Goal: Task Accomplishment & Management: Use online tool/utility

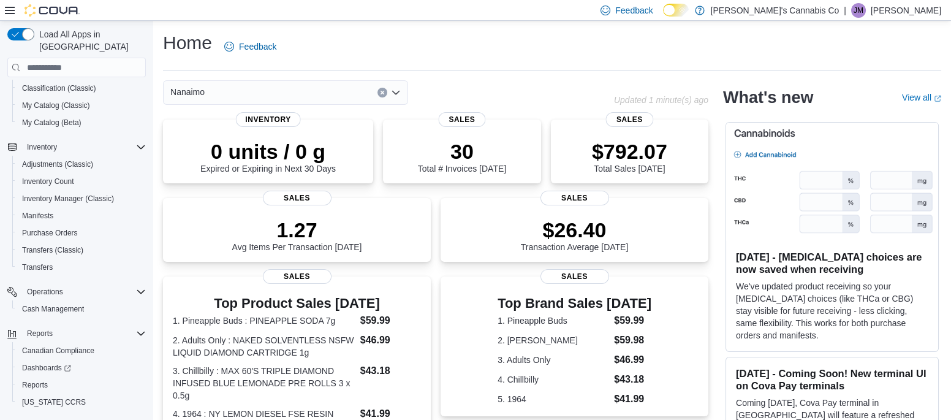
scroll to position [109, 0]
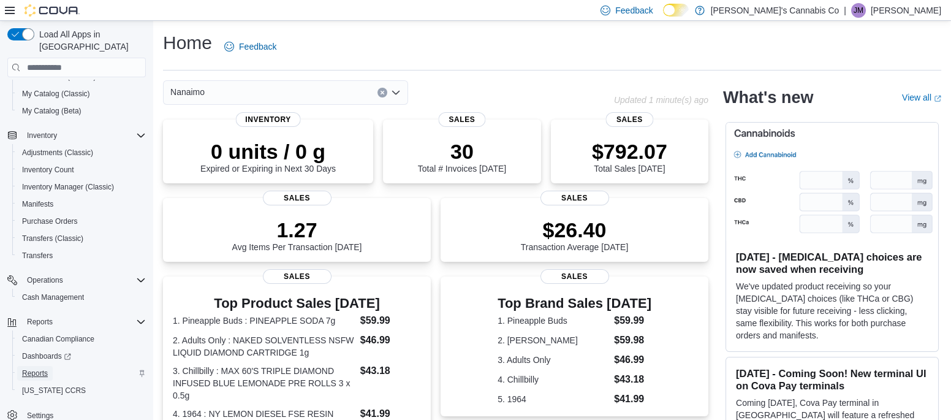
click at [28, 368] on span "Reports" at bounding box center [35, 373] width 26 height 10
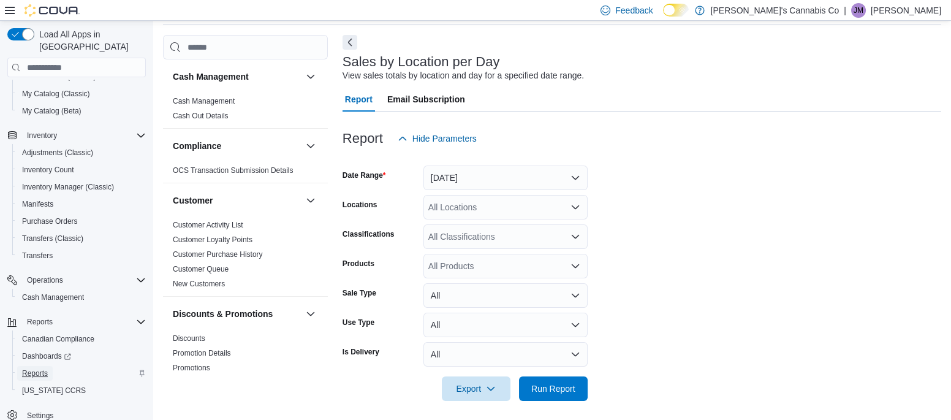
scroll to position [51, 0]
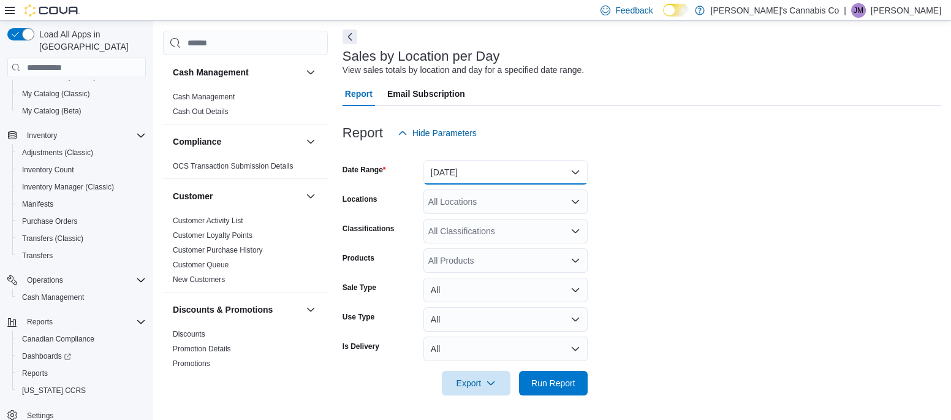
click at [509, 173] on button "Yesterday" at bounding box center [505, 172] width 164 height 25
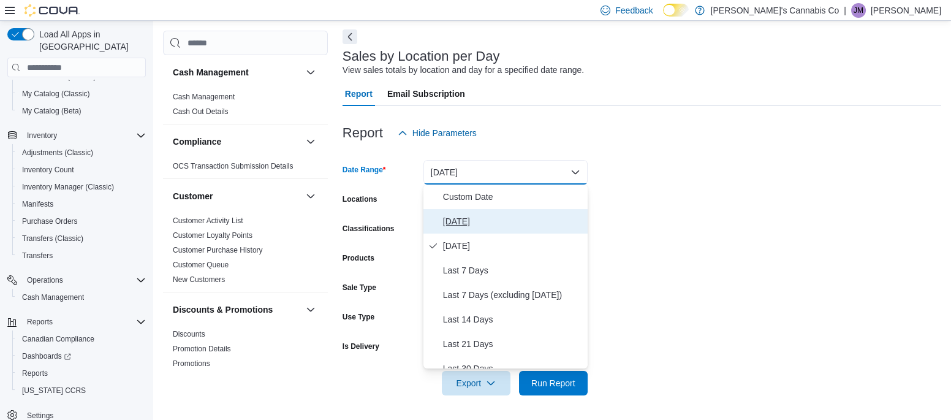
click at [475, 219] on span "Today" at bounding box center [513, 221] width 140 height 15
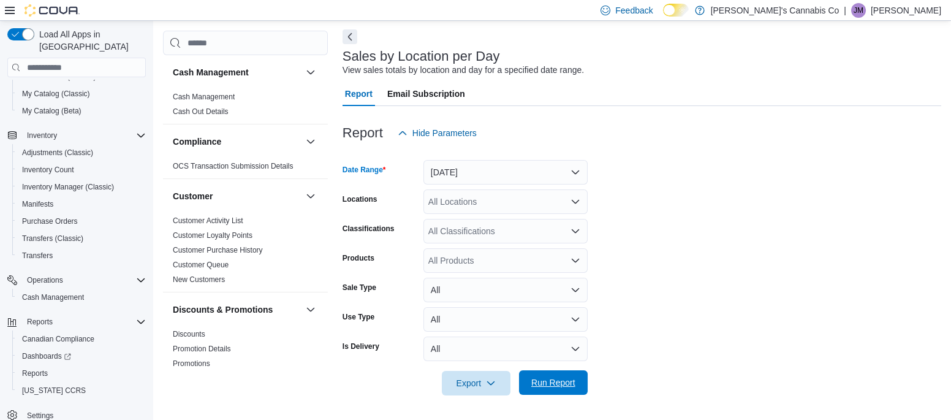
click at [572, 386] on span "Run Report" at bounding box center [553, 382] width 44 height 12
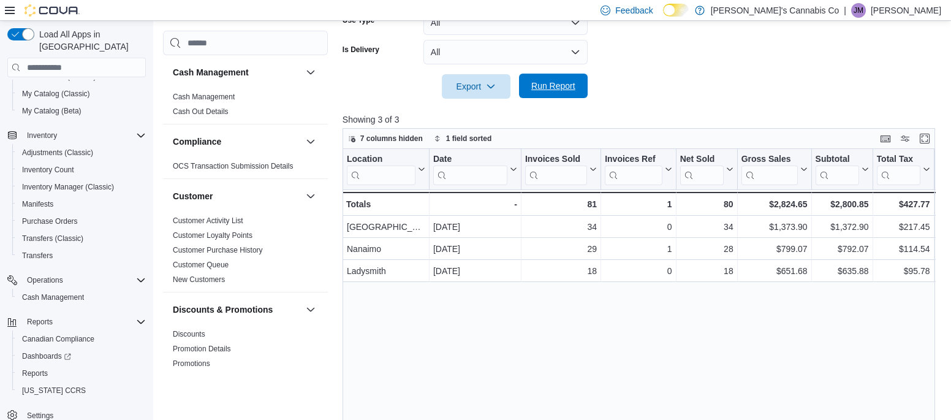
scroll to position [352, 0]
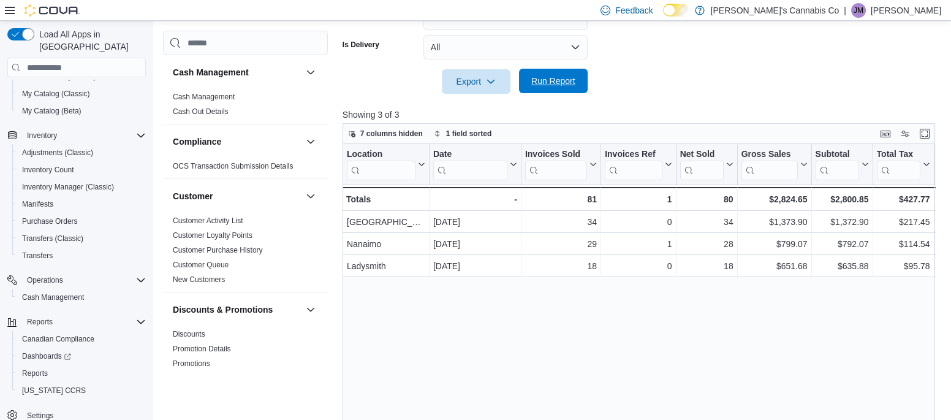
click at [572, 88] on span "Run Report" at bounding box center [553, 81] width 54 height 25
click at [567, 79] on span "Run Report" at bounding box center [553, 81] width 44 height 12
click at [573, 82] on span "Run Report" at bounding box center [553, 81] width 44 height 12
click at [562, 78] on span "Run Report" at bounding box center [553, 81] width 44 height 12
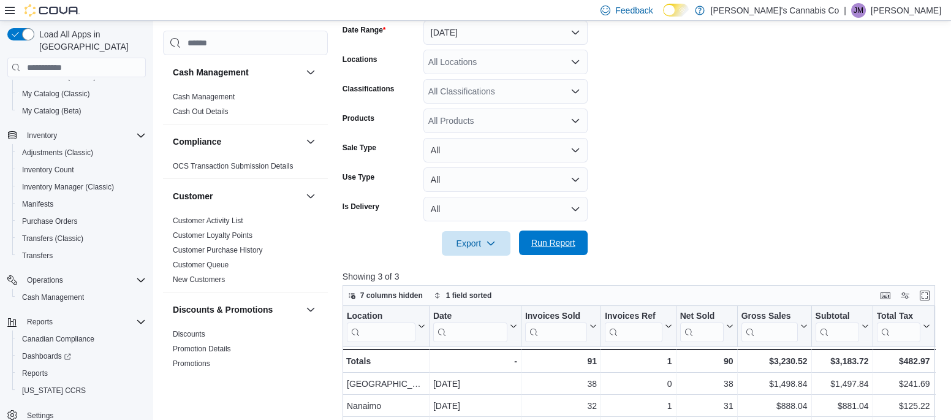
scroll to position [0, 0]
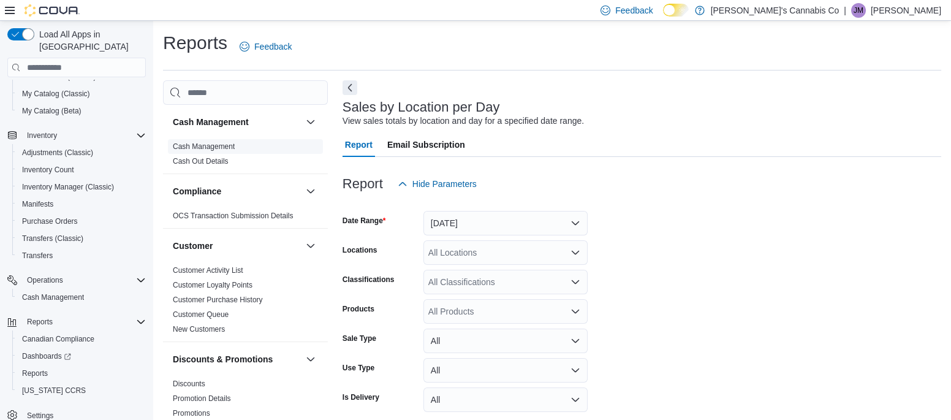
click at [188, 143] on link "Cash Management" at bounding box center [204, 146] width 62 height 9
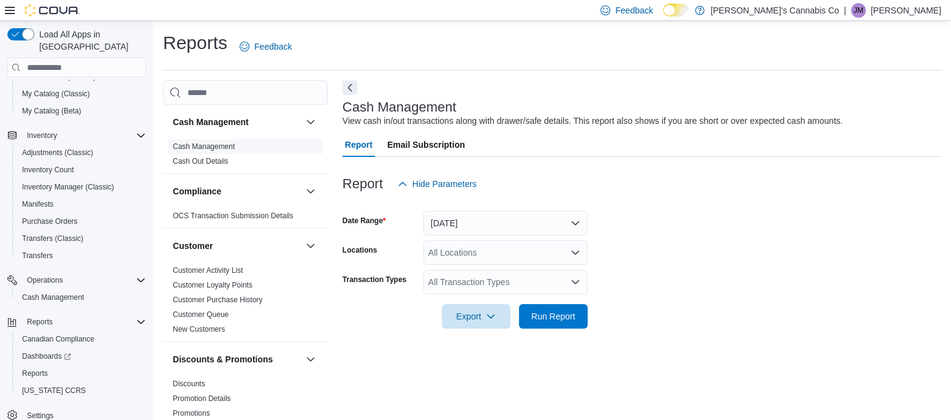
scroll to position [10, 0]
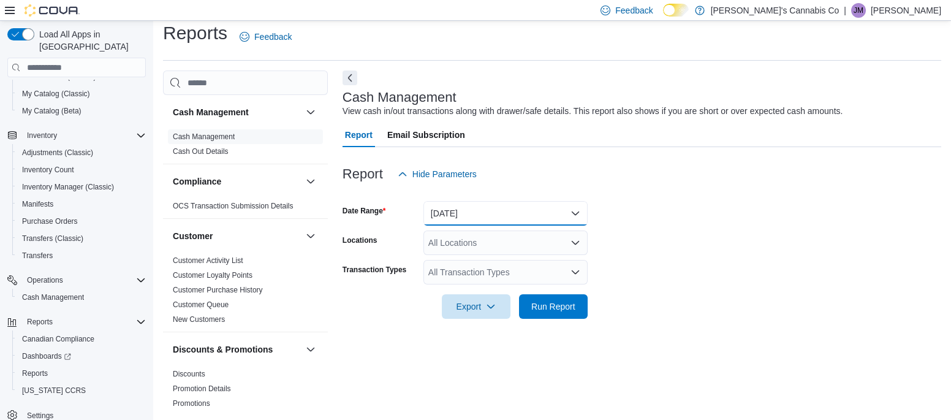
click at [438, 219] on button "Today" at bounding box center [505, 213] width 164 height 25
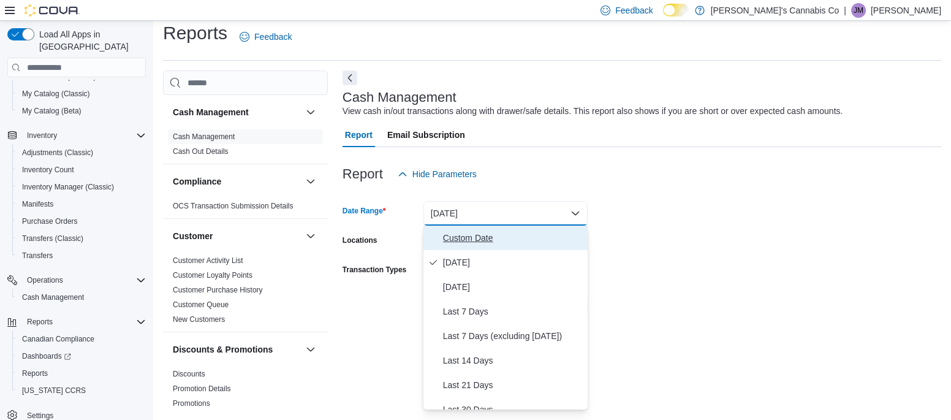
click at [458, 240] on span "Custom Date" at bounding box center [513, 237] width 140 height 15
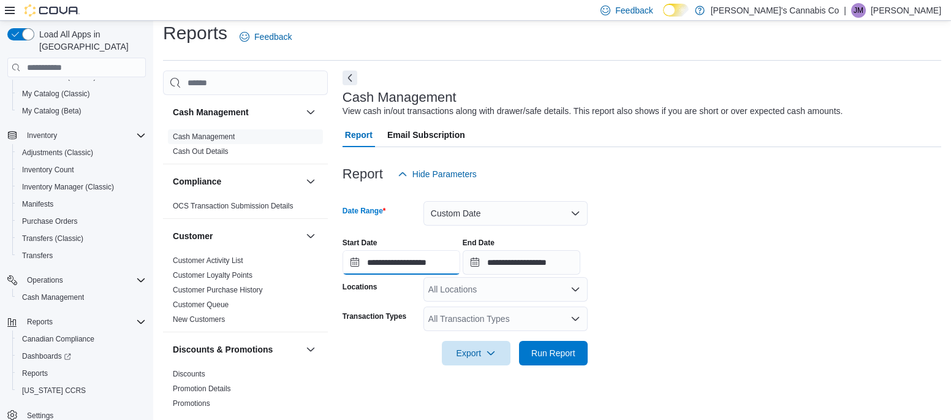
click at [366, 262] on input "**********" at bounding box center [402, 262] width 118 height 25
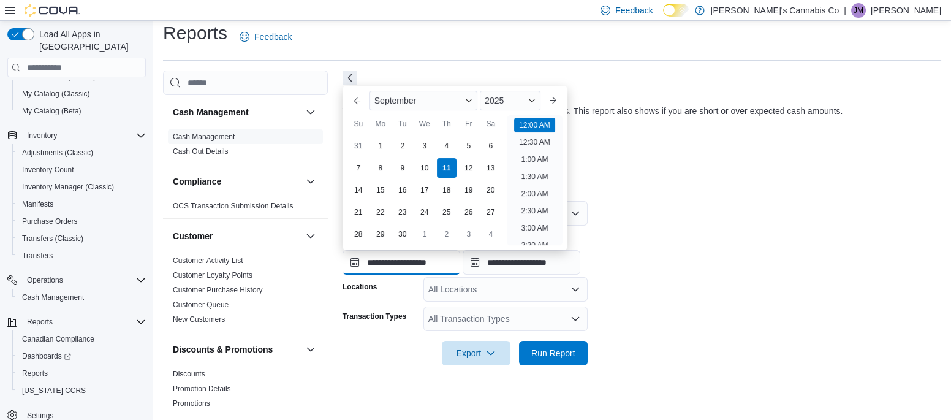
scroll to position [38, 0]
click at [445, 144] on div "4" at bounding box center [446, 145] width 21 height 21
type input "**********"
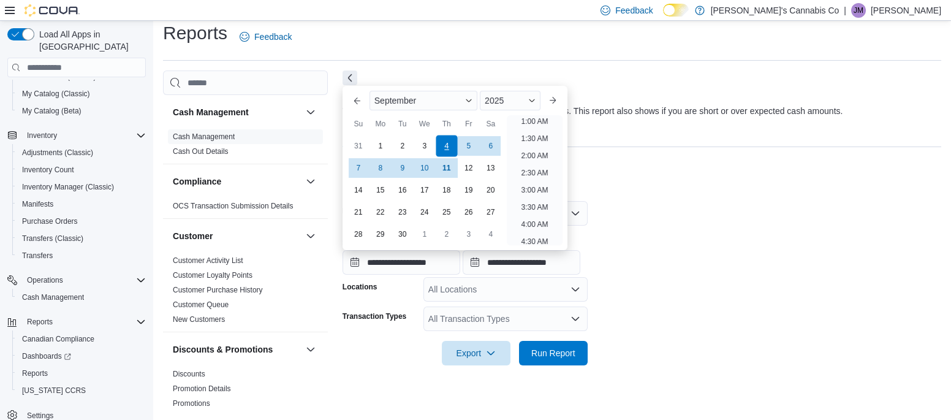
scroll to position [2, 0]
click at [683, 344] on form "**********" at bounding box center [642, 275] width 599 height 179
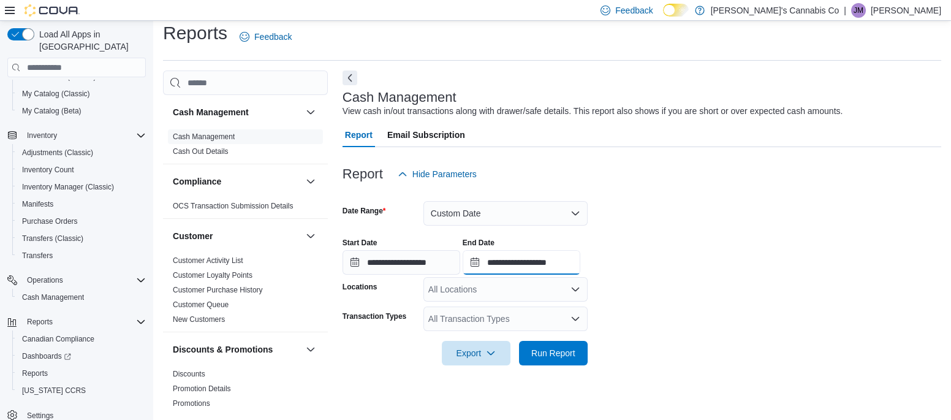
click at [508, 261] on input "**********" at bounding box center [522, 262] width 118 height 25
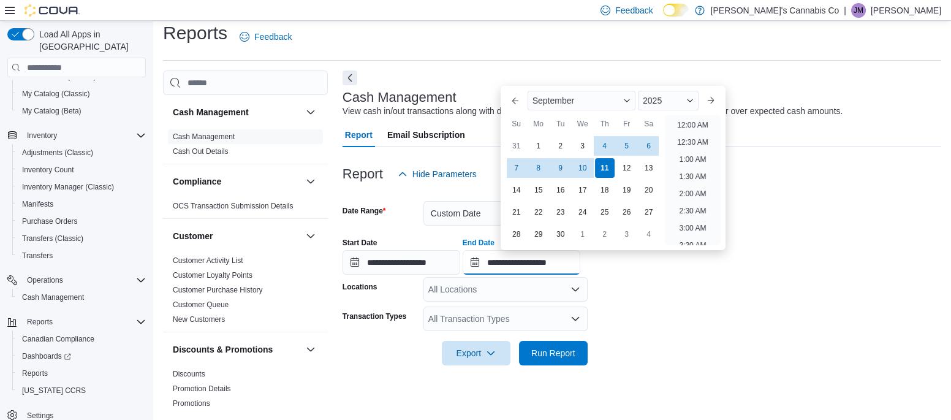
scroll to position [696, 0]
click at [581, 162] on div "10" at bounding box center [582, 167] width 21 height 21
type input "**********"
click at [653, 330] on form "**********" at bounding box center [642, 275] width 599 height 179
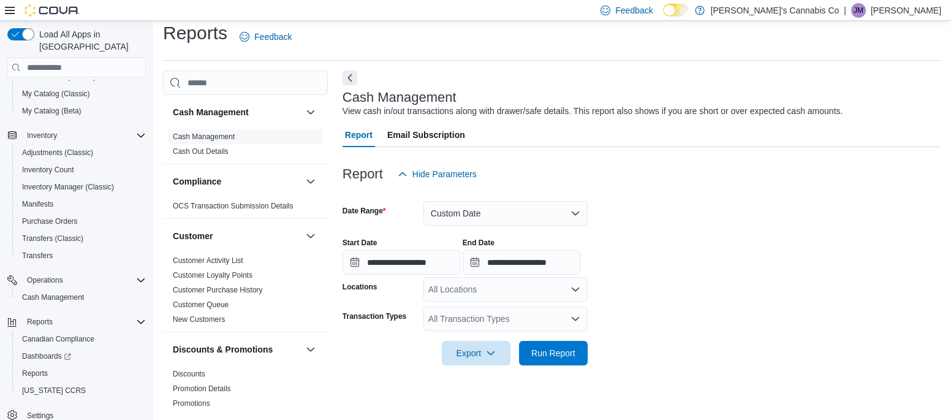
click at [476, 292] on div "All Locations" at bounding box center [505, 289] width 164 height 25
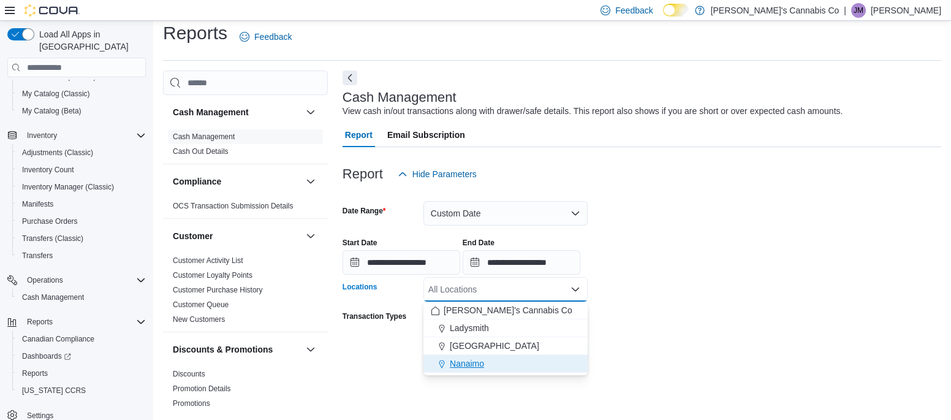
click at [506, 365] on div "Nanaimo" at bounding box center [506, 363] width 150 height 12
click at [622, 381] on div "**********" at bounding box center [642, 239] width 599 height 339
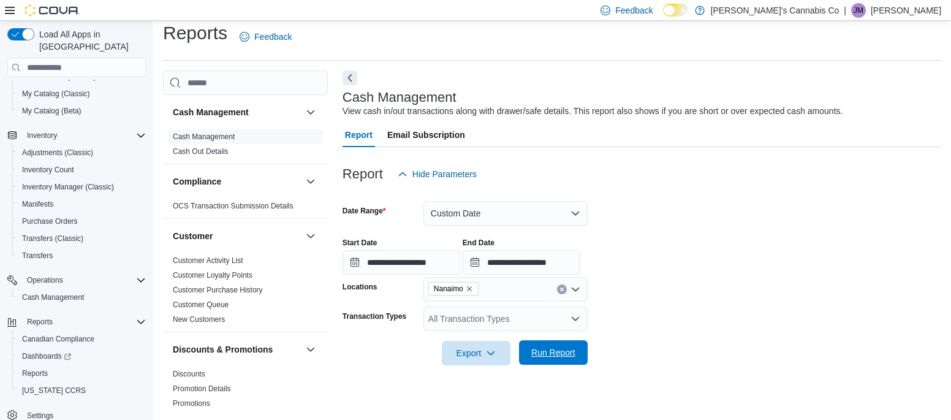
click at [548, 354] on span "Run Report" at bounding box center [553, 352] width 44 height 12
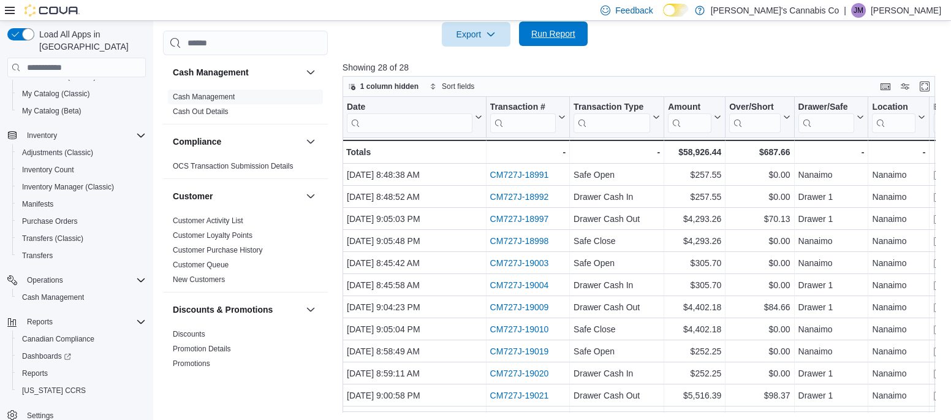
scroll to position [330, 0]
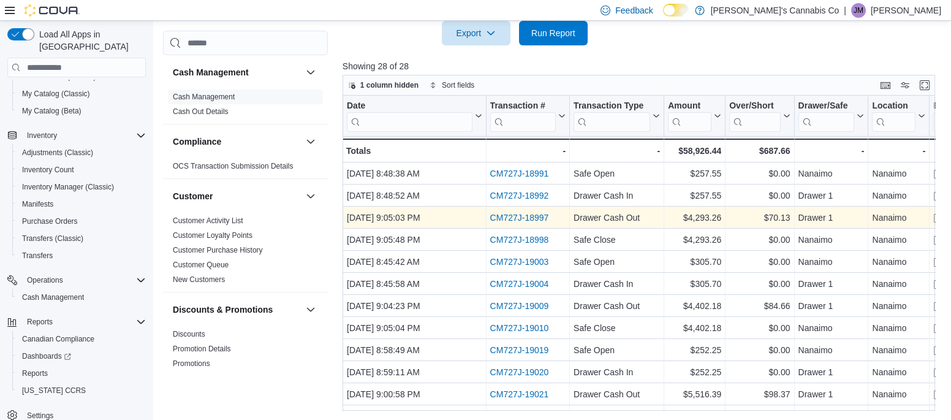
click at [509, 219] on link "CM727J-18997" at bounding box center [519, 218] width 59 height 10
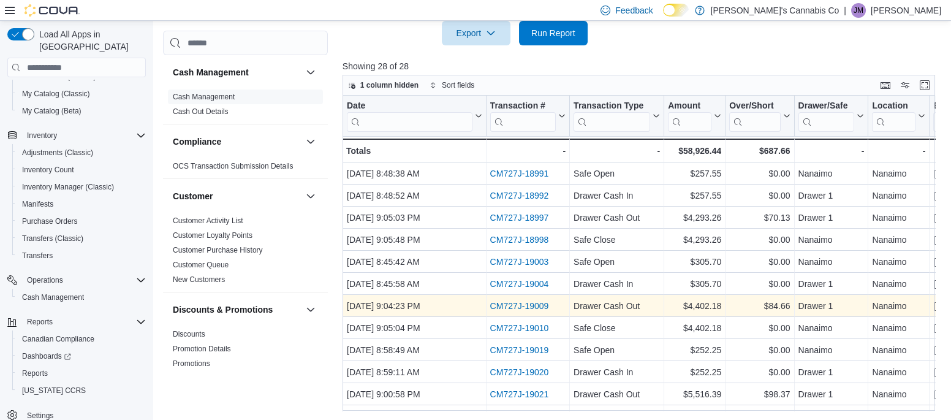
click at [521, 306] on link "CM727J-19009" at bounding box center [519, 306] width 59 height 10
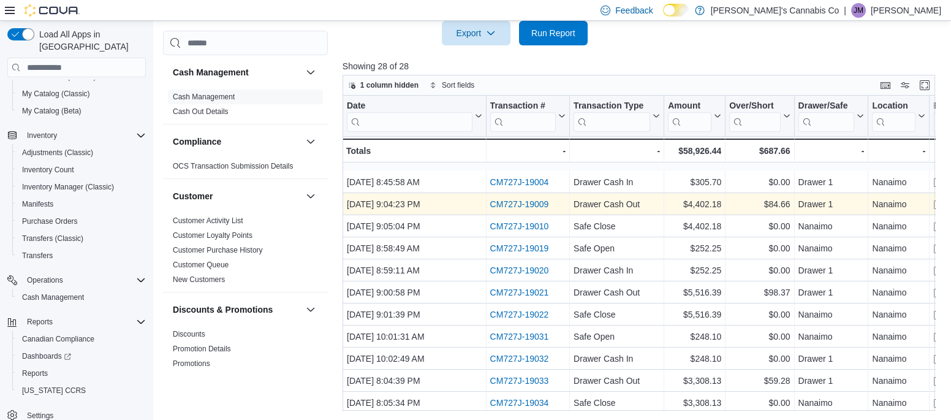
scroll to position [143, 0]
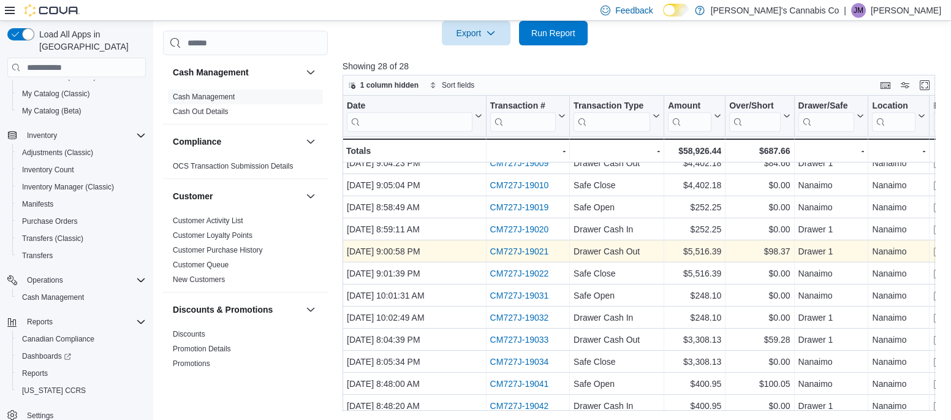
click at [513, 251] on link "CM727J-19021" at bounding box center [519, 251] width 59 height 10
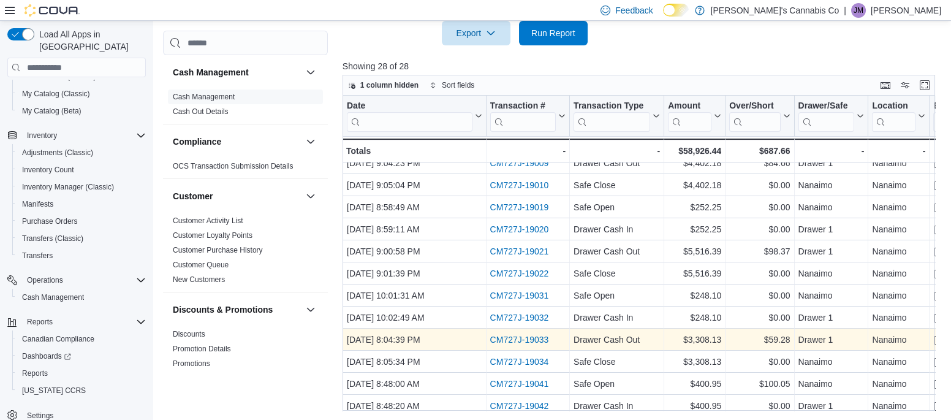
click at [502, 340] on link "CM727J-19033" at bounding box center [519, 340] width 59 height 10
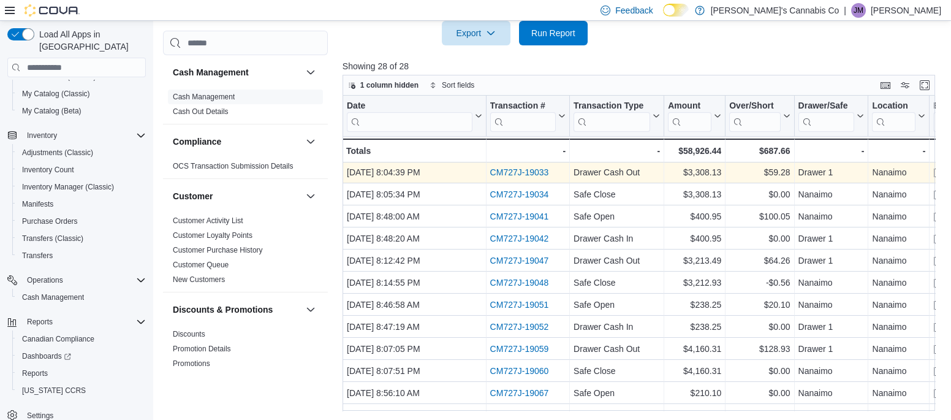
scroll to position [313, 0]
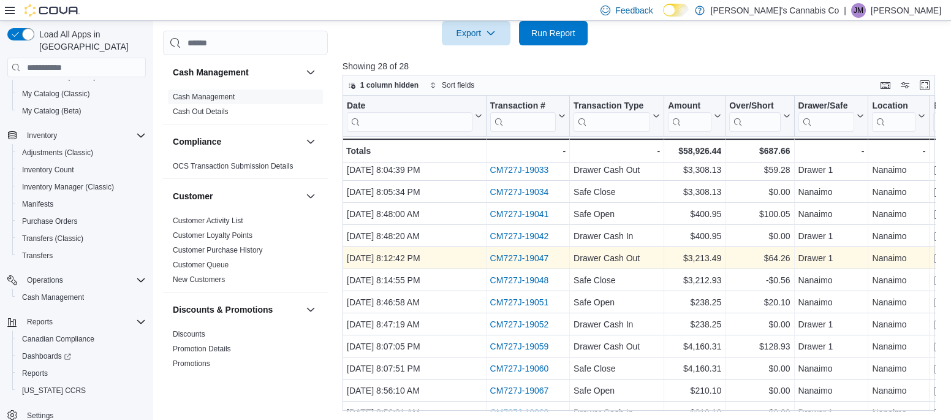
click at [502, 260] on link "CM727J-19047" at bounding box center [519, 258] width 59 height 10
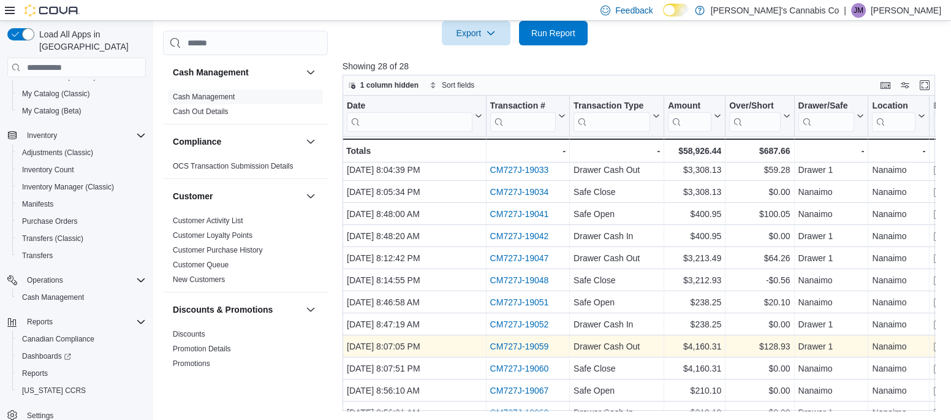
click at [507, 344] on link "CM727J-19059" at bounding box center [519, 346] width 59 height 10
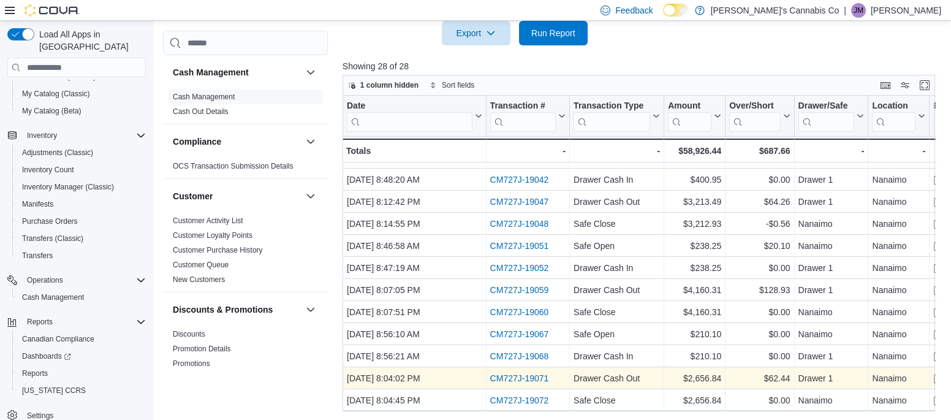
click at [520, 377] on link "CM727J-19071" at bounding box center [519, 378] width 59 height 10
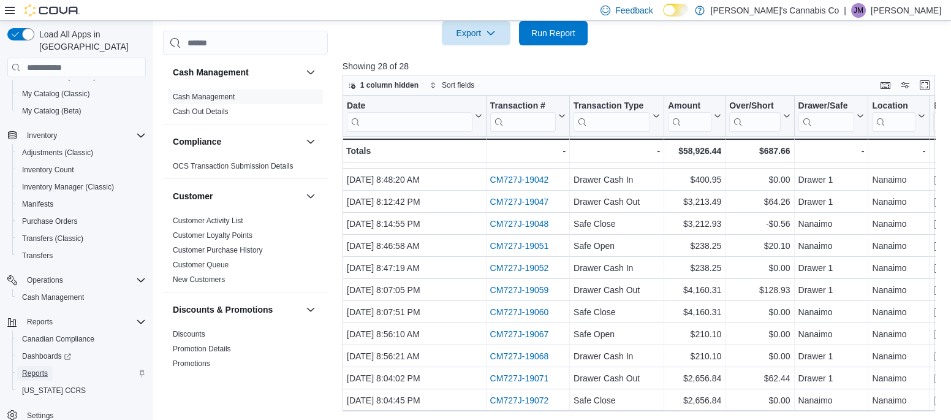
click at [28, 366] on span "Reports" at bounding box center [35, 373] width 26 height 15
click at [30, 368] on span "Reports" at bounding box center [35, 373] width 26 height 10
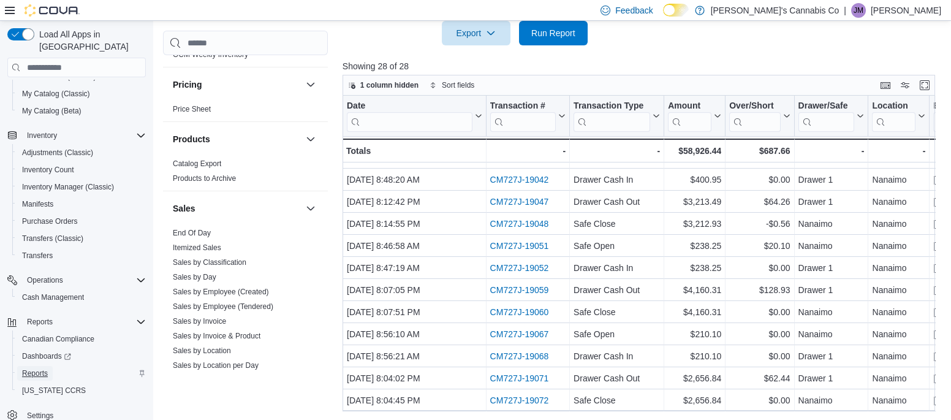
scroll to position [796, 0]
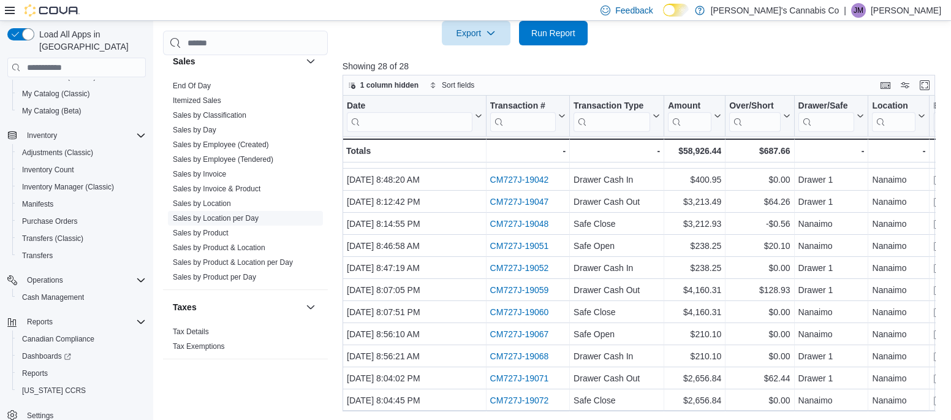
click at [197, 215] on link "Sales by Location per Day" at bounding box center [216, 218] width 86 height 9
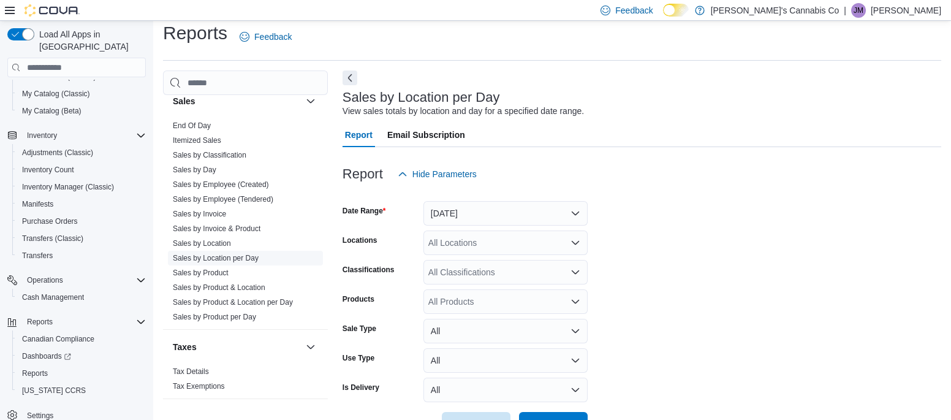
scroll to position [28, 0]
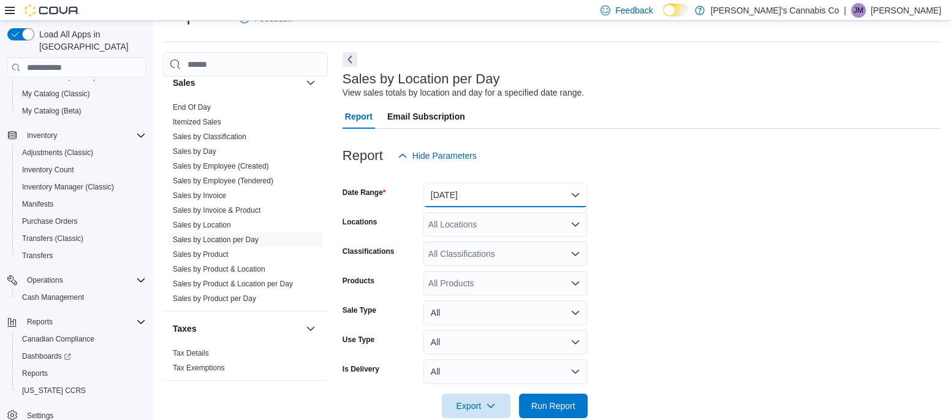
click at [439, 198] on button "Yesterday" at bounding box center [505, 195] width 164 height 25
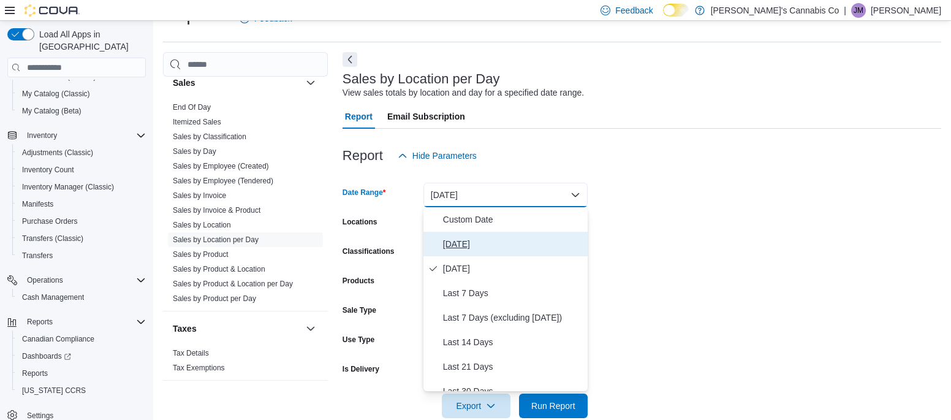
click at [450, 237] on span "Today" at bounding box center [513, 244] width 140 height 15
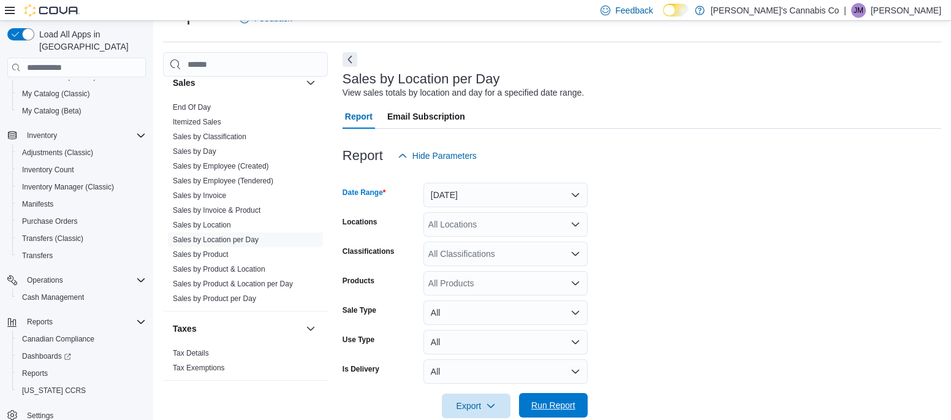
click at [555, 404] on span "Run Report" at bounding box center [553, 405] width 44 height 12
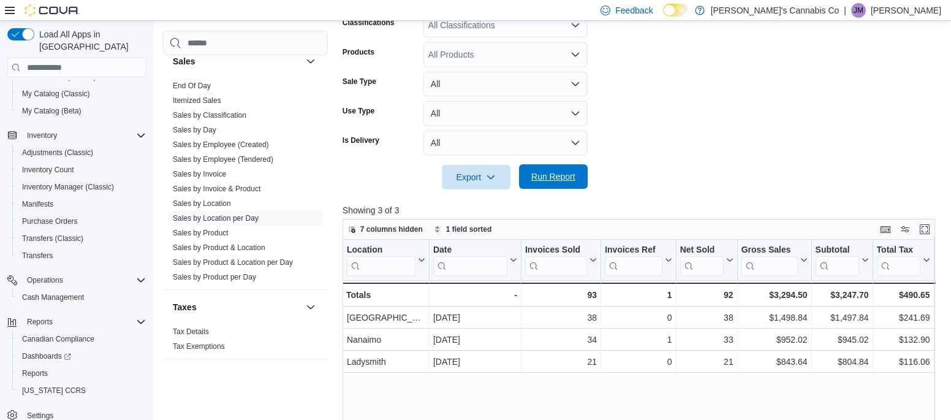
scroll to position [263, 0]
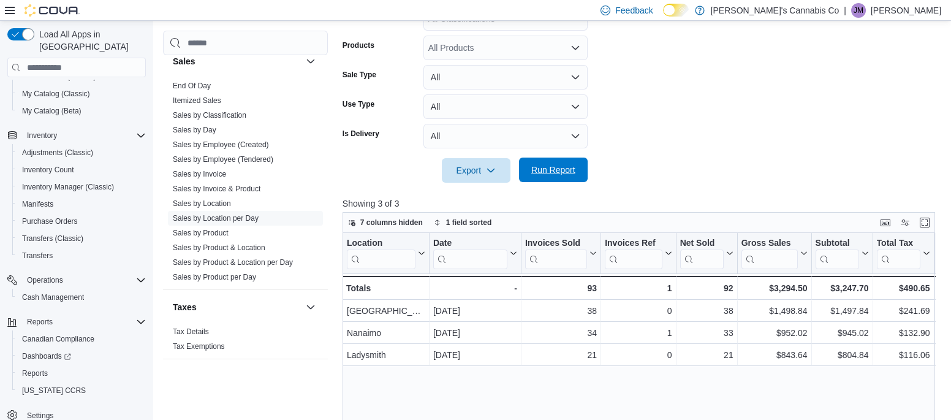
click at [544, 173] on span "Run Report" at bounding box center [553, 170] width 44 height 12
click at [542, 173] on span "Run Report" at bounding box center [553, 170] width 44 height 12
click at [577, 178] on span "Run Report" at bounding box center [553, 169] width 54 height 25
click at [569, 170] on span "Run Report" at bounding box center [553, 170] width 44 height 12
click at [550, 168] on span "Run Report" at bounding box center [553, 170] width 44 height 12
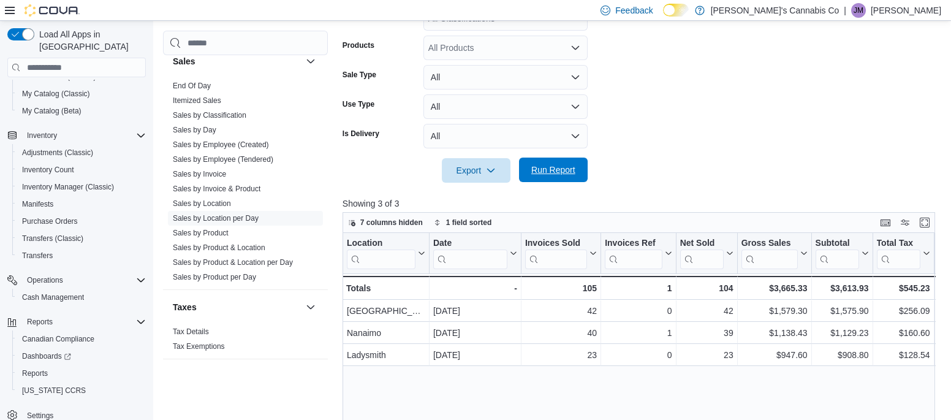
click at [564, 165] on span "Run Report" at bounding box center [553, 170] width 44 height 12
click at [534, 175] on span "Run Report" at bounding box center [553, 170] width 44 height 12
click at [564, 174] on span "Run Report" at bounding box center [553, 170] width 44 height 12
click at [564, 169] on span "Run Report" at bounding box center [553, 170] width 44 height 12
click at [536, 175] on span "Run Report" at bounding box center [553, 170] width 44 height 12
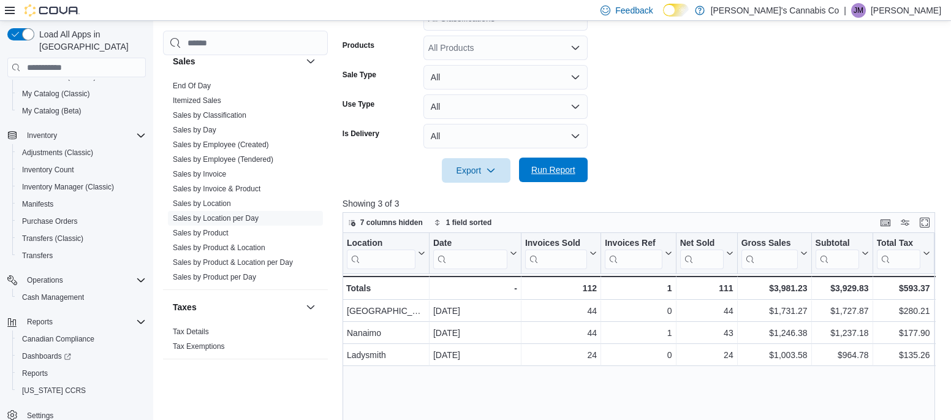
click at [575, 171] on span "Run Report" at bounding box center [553, 169] width 54 height 25
click at [542, 167] on span "Run Report" at bounding box center [553, 170] width 44 height 12
click at [564, 166] on span "Run Report" at bounding box center [553, 170] width 44 height 12
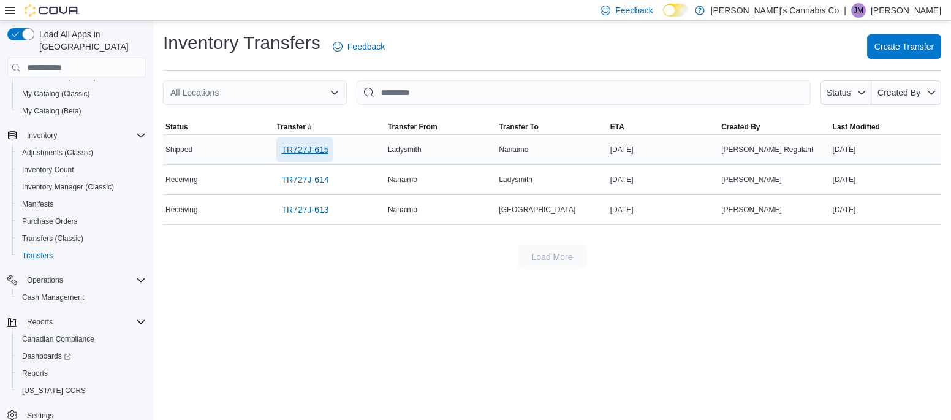
click at [304, 150] on span "TR727J-615" at bounding box center [304, 149] width 47 height 12
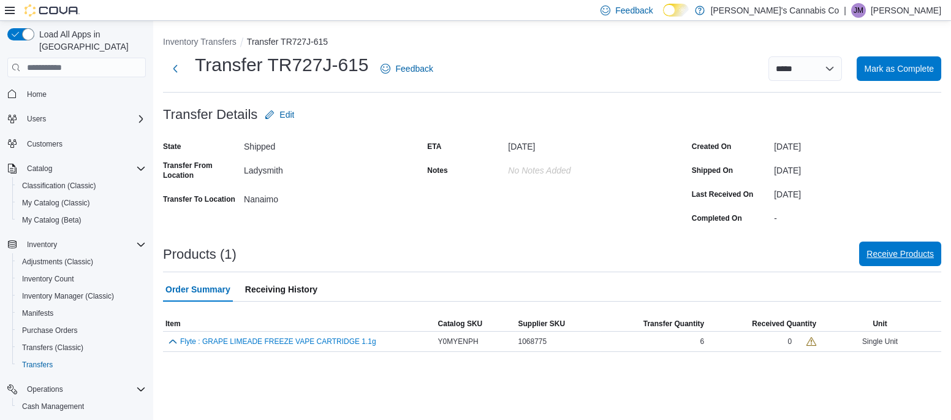
click at [903, 259] on span "Receive Products" at bounding box center [899, 254] width 67 height 12
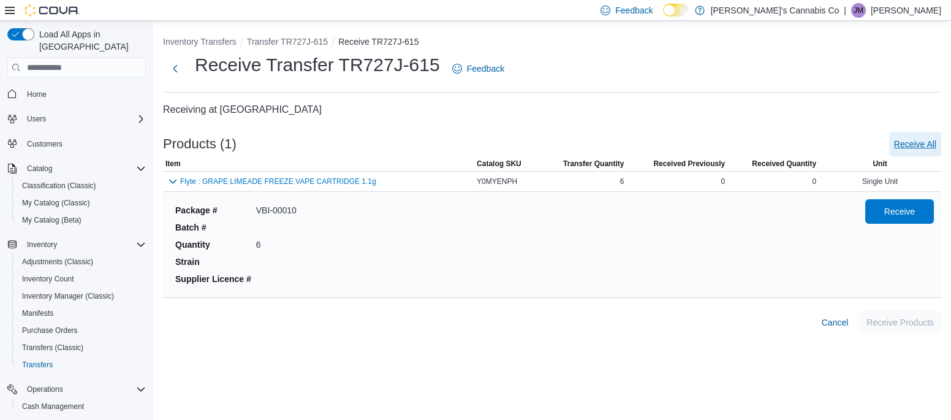
click at [917, 145] on span "Receive All" at bounding box center [915, 144] width 42 height 12
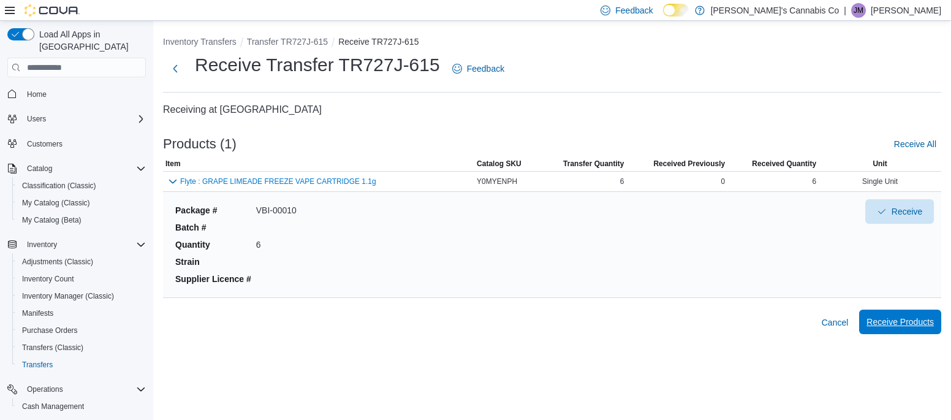
click at [899, 327] on span "Receive Products" at bounding box center [899, 322] width 67 height 12
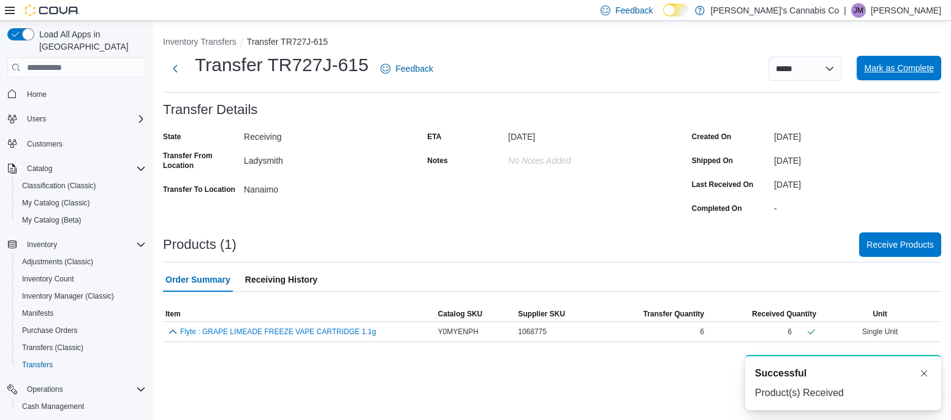
click at [923, 73] on span "Mark as Complete" at bounding box center [899, 68] width 70 height 12
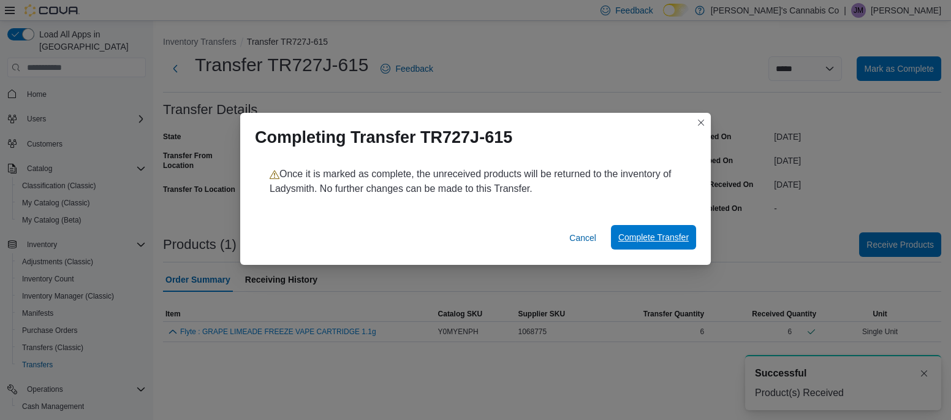
click at [651, 236] on span "Complete Transfer" at bounding box center [653, 237] width 70 height 12
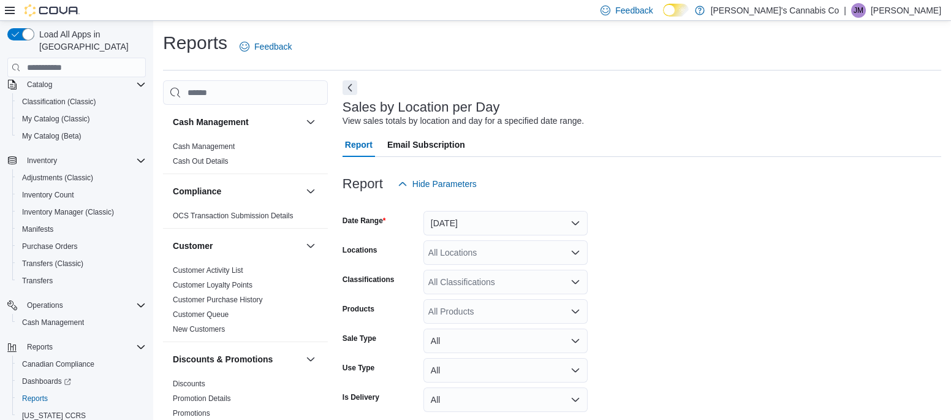
scroll to position [28, 0]
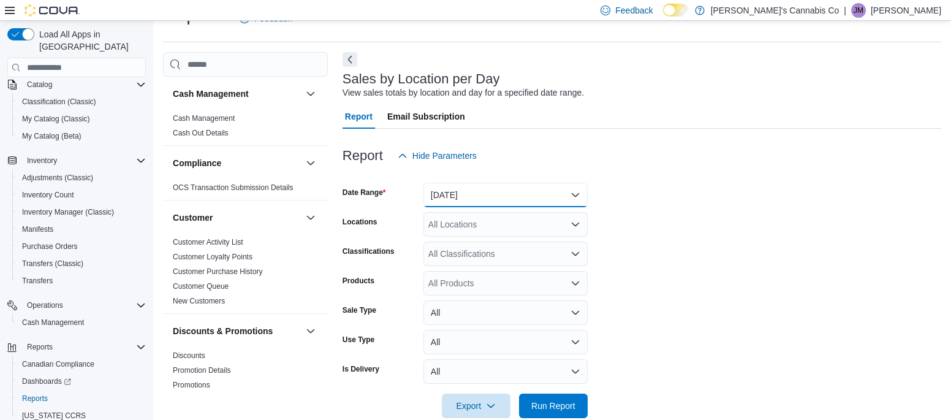
click at [445, 194] on button "Yesterday" at bounding box center [505, 195] width 164 height 25
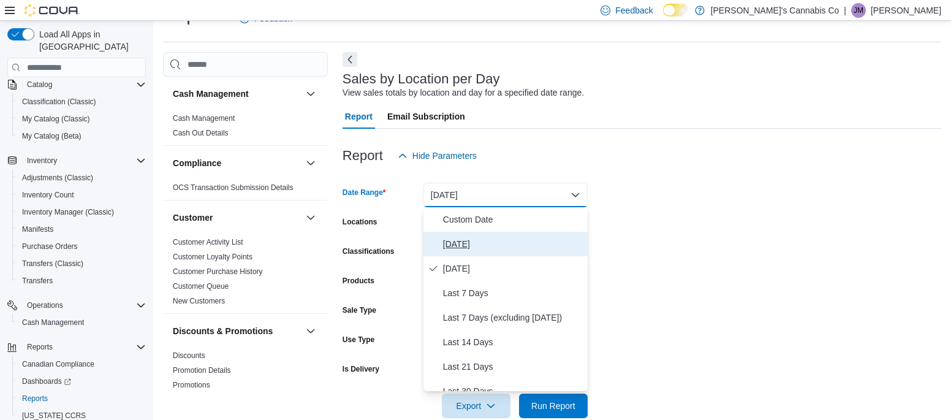
click at [449, 246] on span "Today" at bounding box center [513, 244] width 140 height 15
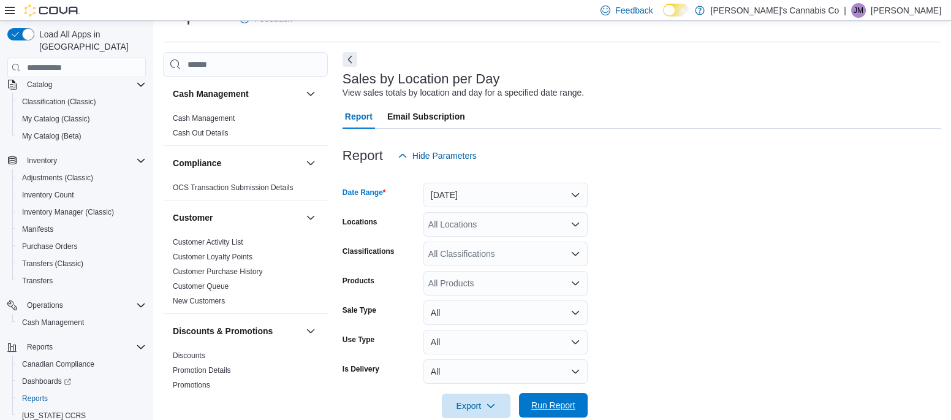
click at [552, 414] on span "Run Report" at bounding box center [553, 405] width 54 height 25
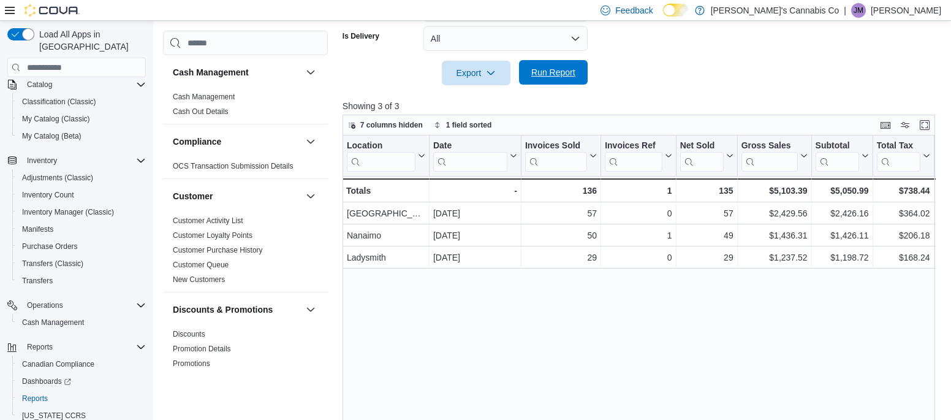
scroll to position [401, 0]
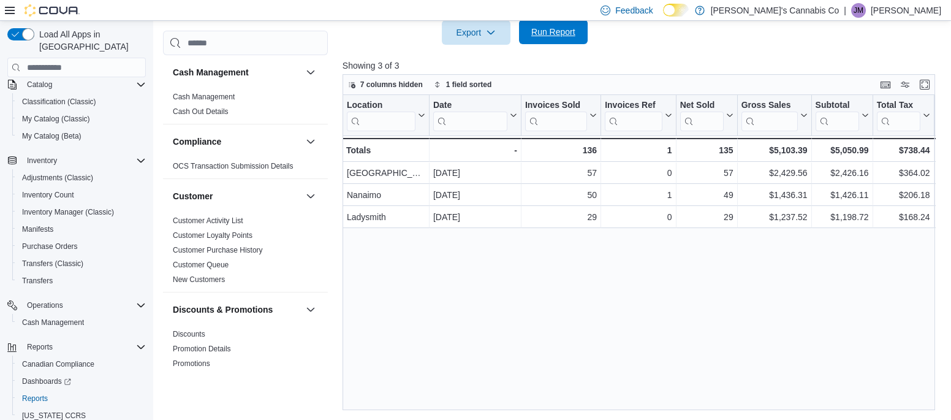
click at [560, 39] on span "Run Report" at bounding box center [553, 32] width 54 height 25
click at [554, 28] on span "Run Report" at bounding box center [553, 32] width 44 height 12
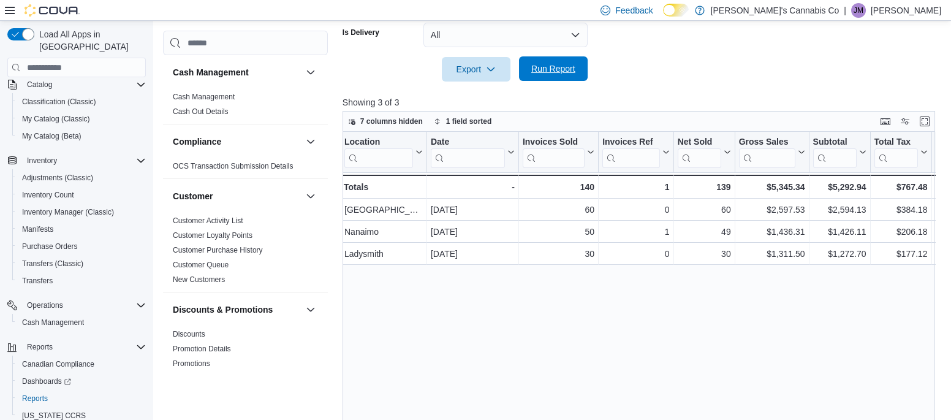
scroll to position [364, 0]
click at [564, 75] on span "Run Report" at bounding box center [553, 69] width 54 height 25
click at [556, 80] on span "Run Report" at bounding box center [553, 69] width 54 height 25
click at [555, 75] on span "Run Report" at bounding box center [553, 69] width 54 height 25
click at [546, 69] on span "Run Report" at bounding box center [553, 69] width 44 height 12
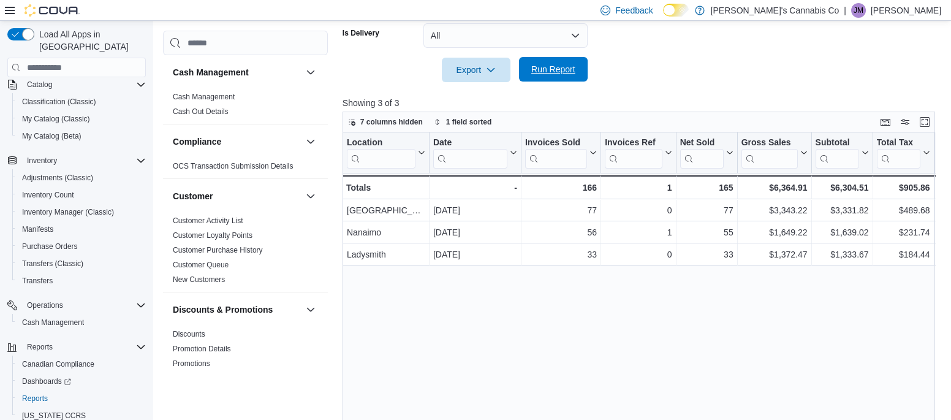
click at [554, 61] on span "Run Report" at bounding box center [553, 69] width 54 height 25
click at [555, 80] on span "Run Report" at bounding box center [553, 69] width 54 height 25
click at [548, 69] on span "Run Report" at bounding box center [553, 69] width 44 height 12
click at [541, 70] on span "Run Report" at bounding box center [553, 69] width 44 height 12
click at [540, 70] on span "Run Report" at bounding box center [553, 69] width 44 height 12
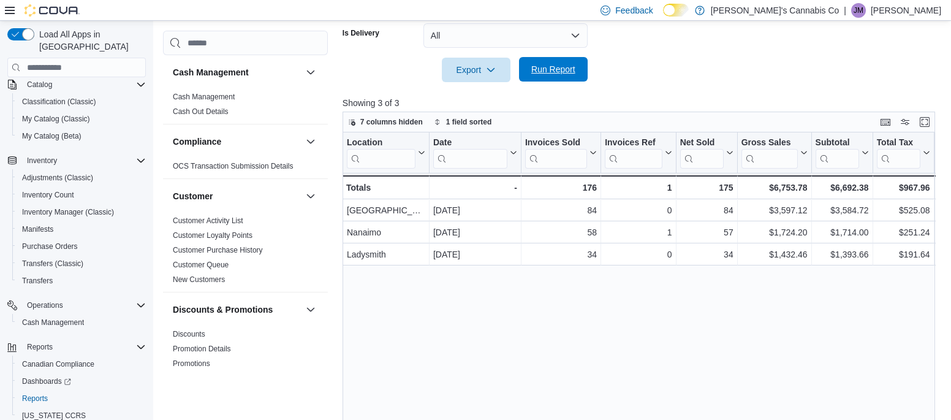
click at [554, 66] on span "Run Report" at bounding box center [553, 69] width 44 height 12
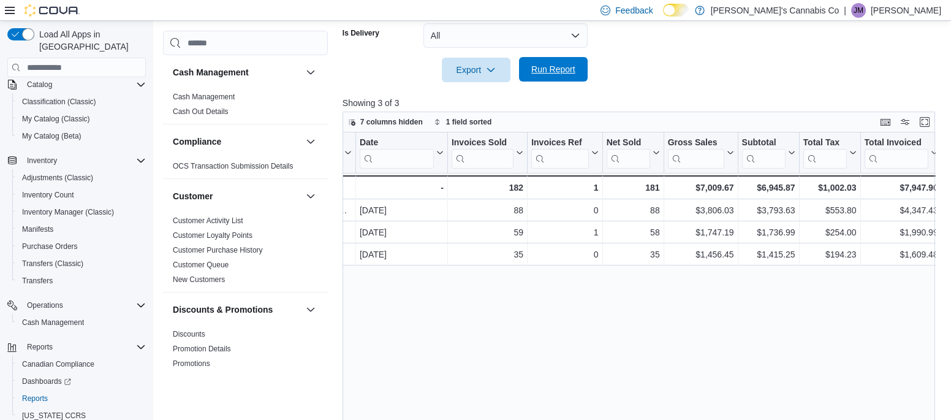
scroll to position [0, 0]
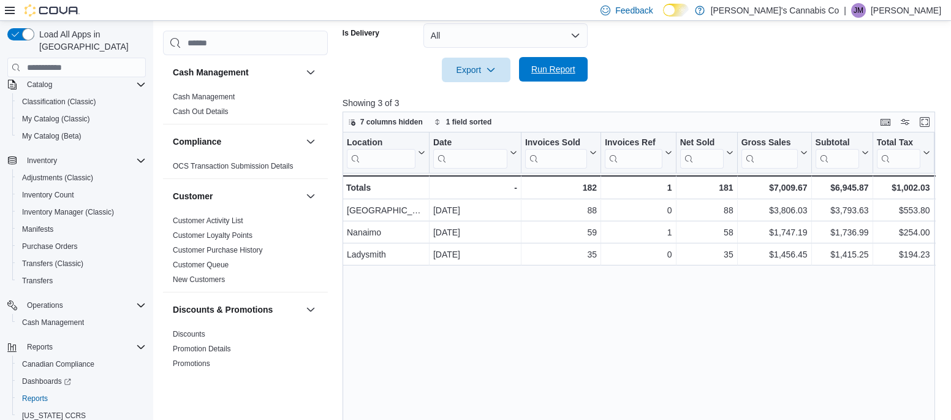
click at [540, 68] on span "Run Report" at bounding box center [553, 69] width 44 height 12
click at [566, 69] on span "Run Report" at bounding box center [553, 69] width 44 height 12
click at [564, 80] on span "Run Report" at bounding box center [553, 69] width 54 height 25
click at [533, 67] on span "Run Report" at bounding box center [553, 69] width 44 height 12
click at [573, 77] on span "Run Report" at bounding box center [553, 69] width 54 height 25
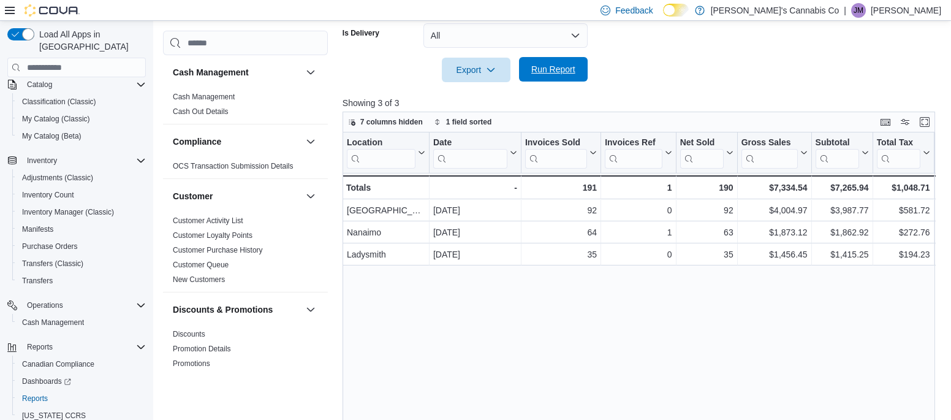
click at [564, 69] on span "Run Report" at bounding box center [553, 69] width 44 height 12
click at [556, 67] on span "Run Report" at bounding box center [553, 69] width 44 height 12
click at [576, 69] on span "Run Report" at bounding box center [553, 69] width 54 height 25
click at [544, 69] on span "Run Report" at bounding box center [553, 69] width 44 height 12
click at [545, 79] on span "Run Report" at bounding box center [553, 69] width 54 height 25
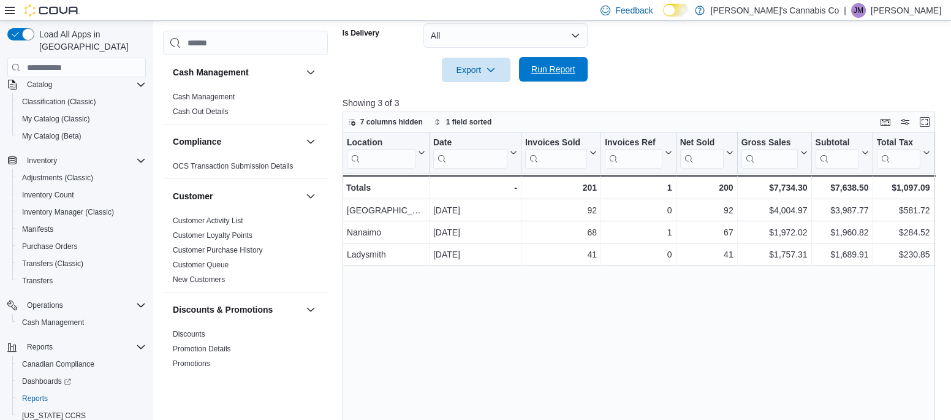
click at [547, 76] on span "Run Report" at bounding box center [553, 69] width 54 height 25
click at [564, 78] on span "Run Report" at bounding box center [553, 69] width 54 height 25
click at [545, 69] on span "Run Report" at bounding box center [553, 69] width 44 height 12
click at [554, 69] on span "Run Report" at bounding box center [553, 69] width 44 height 12
click at [556, 67] on span "Run Report" at bounding box center [553, 69] width 44 height 12
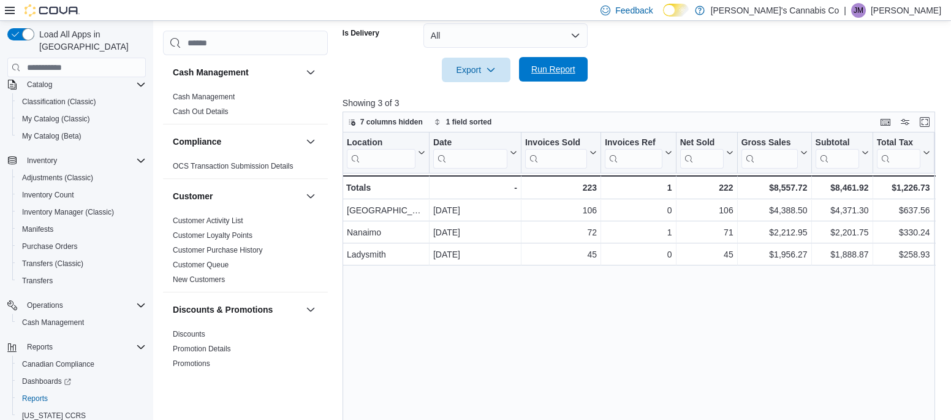
click at [563, 72] on span "Run Report" at bounding box center [553, 69] width 44 height 12
click at [548, 75] on span "Run Report" at bounding box center [553, 69] width 54 height 25
click at [548, 68] on span "Run Report" at bounding box center [553, 69] width 44 height 12
click at [551, 76] on span "Run Report" at bounding box center [553, 69] width 54 height 25
click at [552, 91] on div at bounding box center [642, 89] width 599 height 15
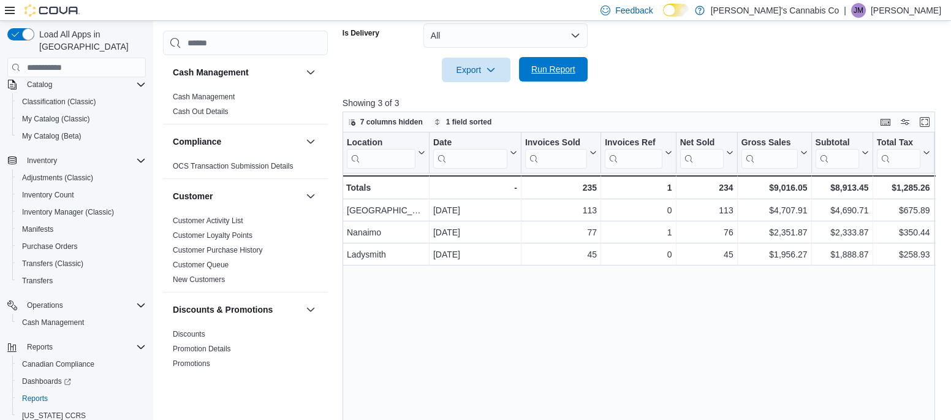
click at [579, 74] on span "Run Report" at bounding box center [553, 69] width 54 height 25
click at [557, 70] on span "Run Report" at bounding box center [553, 69] width 44 height 12
click at [553, 78] on span "Run Report" at bounding box center [553, 69] width 54 height 25
click at [548, 77] on span "Run Report" at bounding box center [553, 69] width 54 height 25
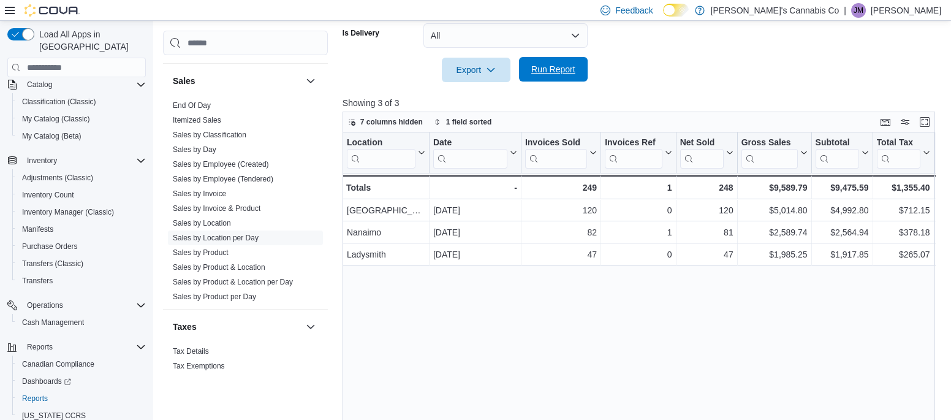
scroll to position [796, 0]
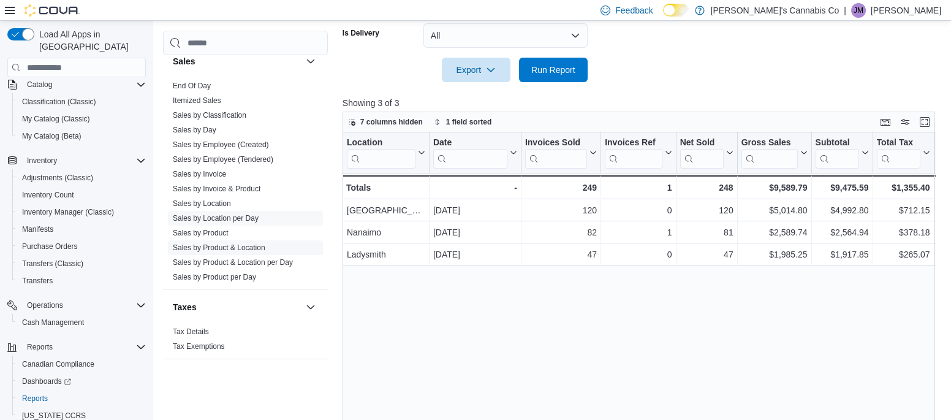
click at [254, 244] on link "Sales by Product & Location" at bounding box center [219, 247] width 93 height 9
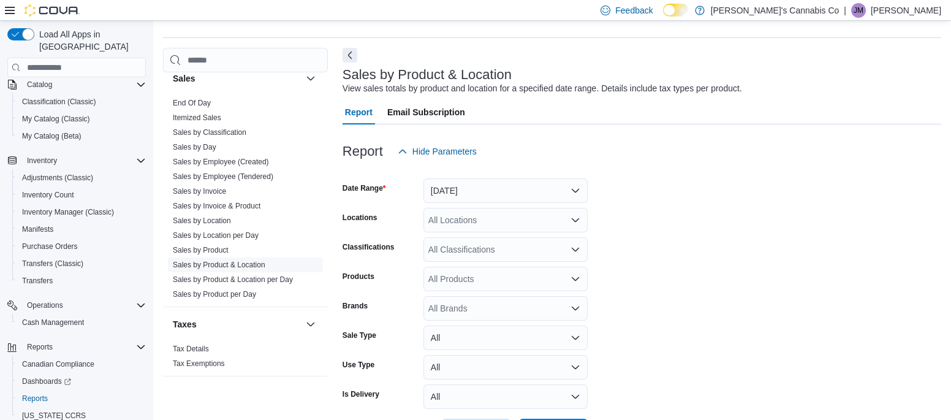
scroll to position [28, 0]
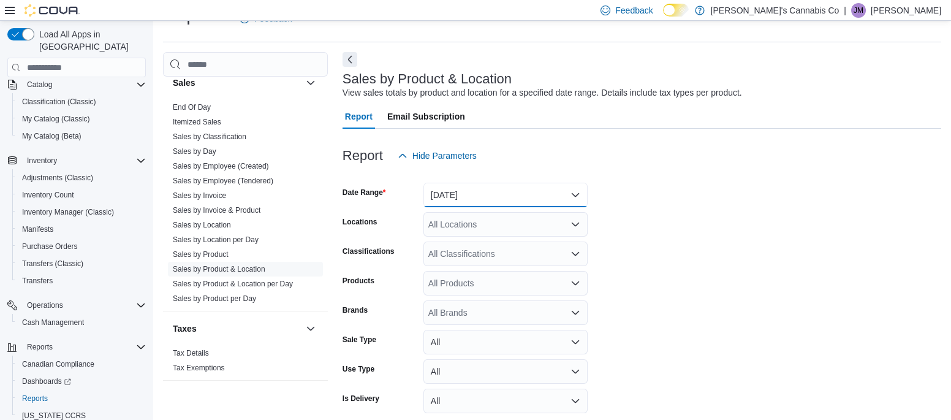
click at [503, 200] on button "Yesterday" at bounding box center [505, 195] width 164 height 25
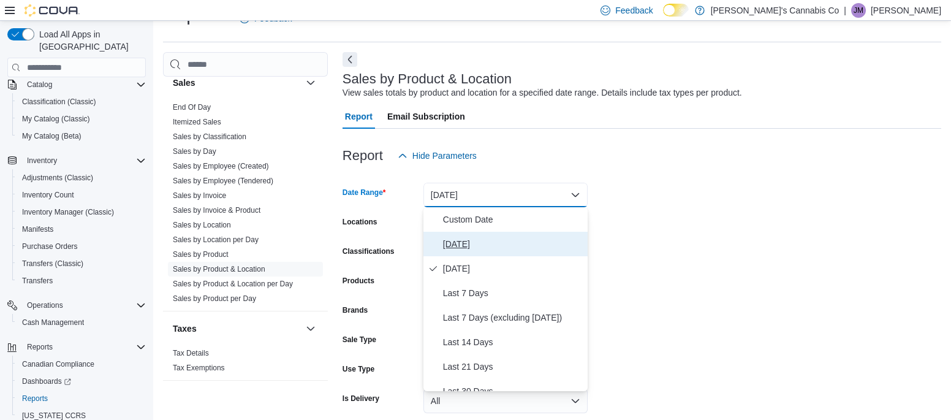
click at [479, 244] on span "Today" at bounding box center [513, 244] width 140 height 15
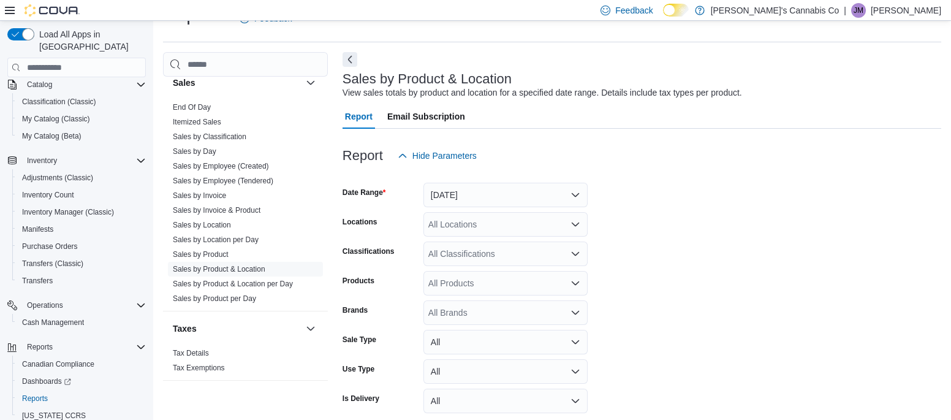
click at [659, 240] on form "Date Range Today Locations All Locations Classifications All Classifications Pr…" at bounding box center [642, 307] width 599 height 279
click at [499, 226] on div "All Locations" at bounding box center [505, 224] width 164 height 25
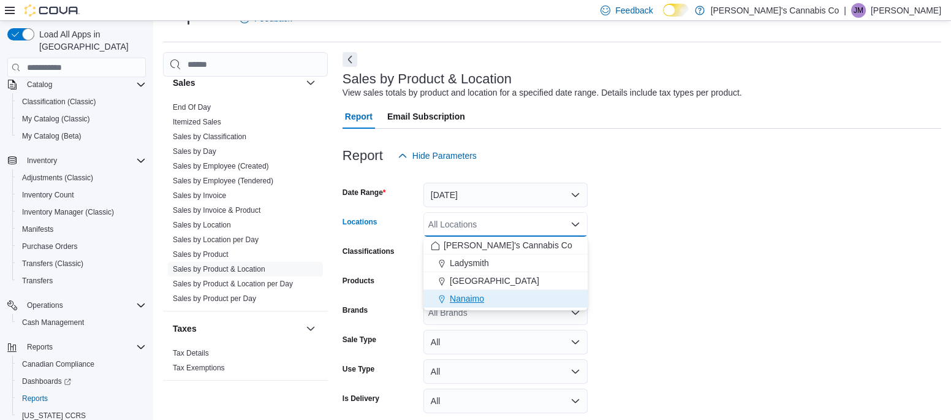
click at [496, 302] on div "Nanaimo" at bounding box center [506, 298] width 150 height 12
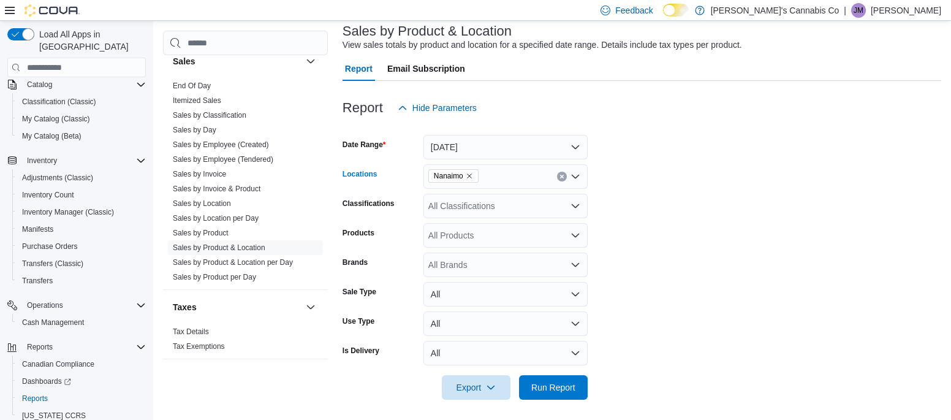
scroll to position [80, 0]
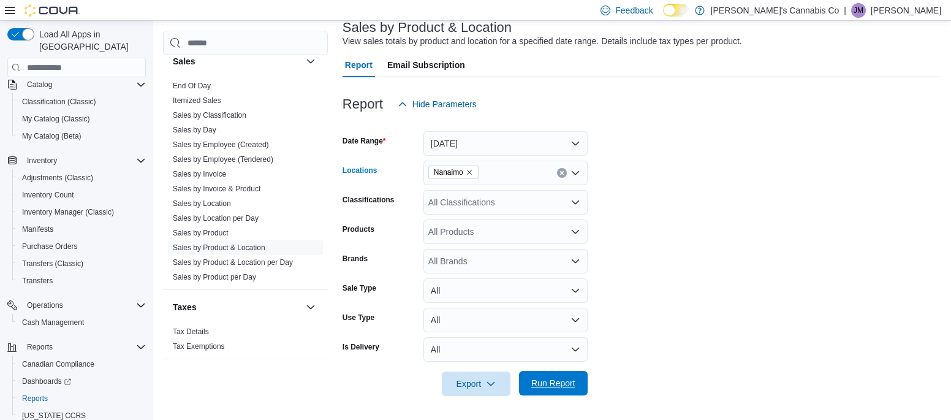
click at [563, 379] on span "Run Report" at bounding box center [553, 383] width 44 height 12
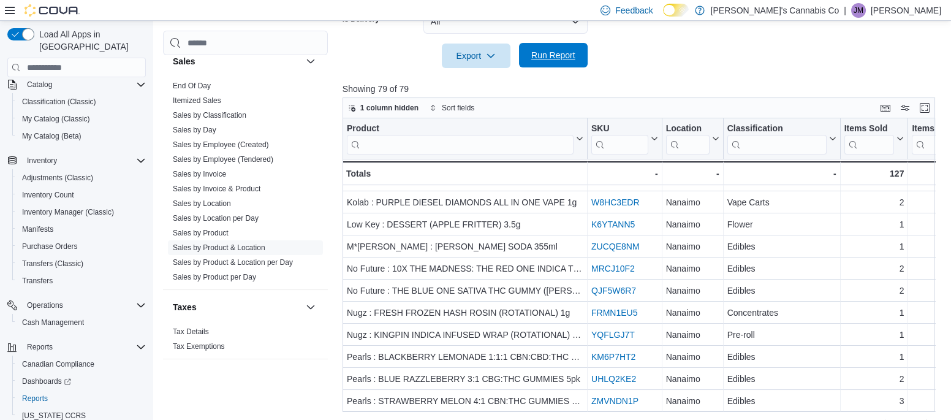
scroll to position [430, 0]
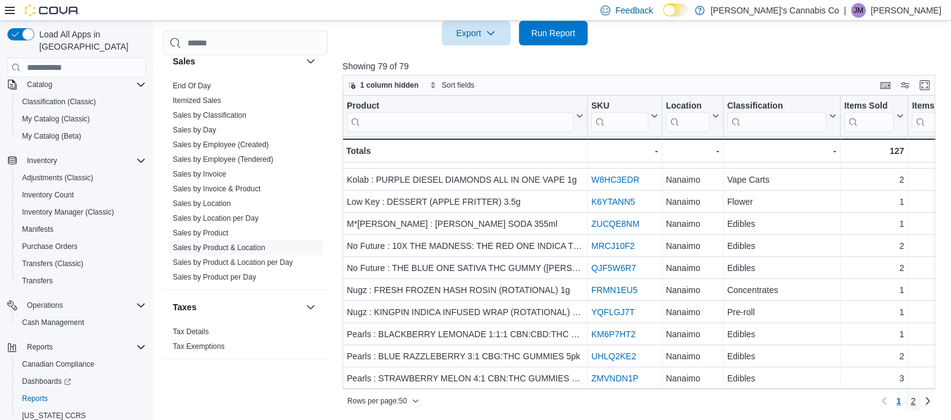
click at [912, 402] on span "2" at bounding box center [913, 401] width 5 height 12
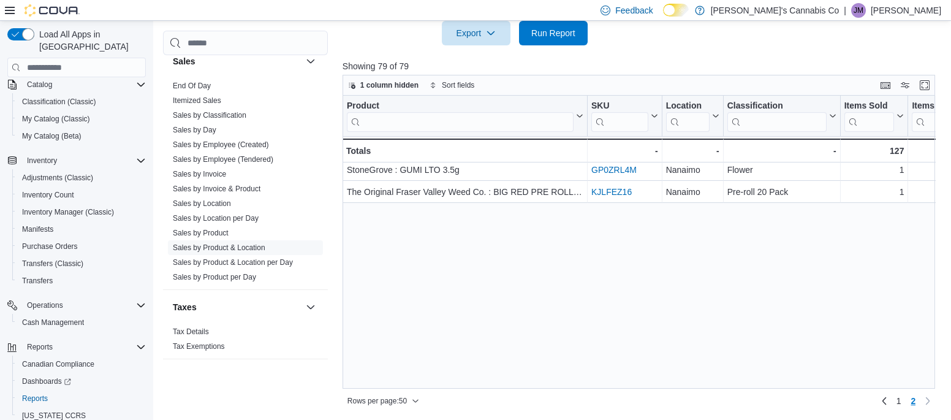
scroll to position [0, 0]
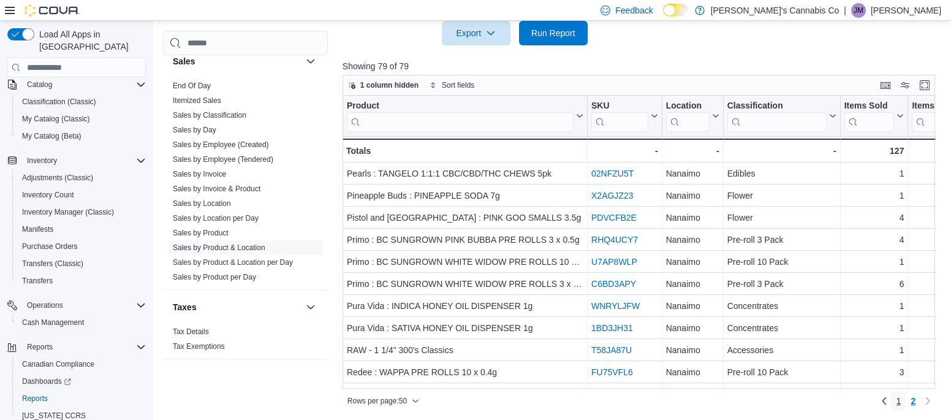
click at [898, 405] on span "1" at bounding box center [899, 401] width 5 height 12
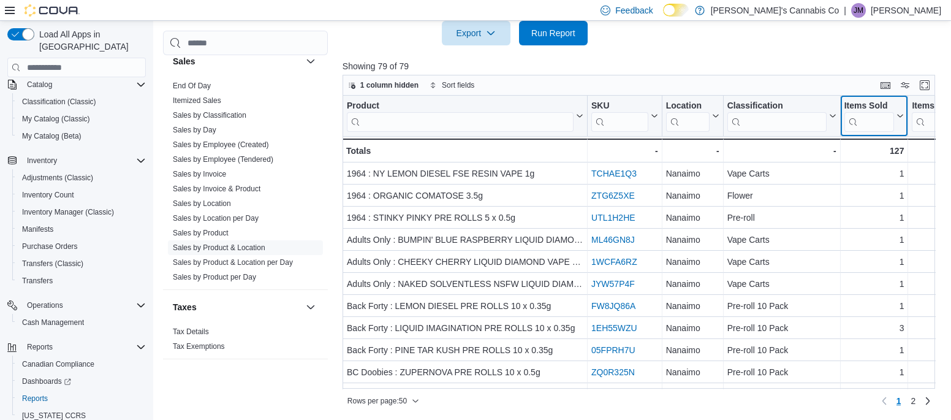
click at [889, 112] on input "search" at bounding box center [869, 122] width 50 height 20
click at [900, 115] on icon at bounding box center [899, 115] width 10 height 7
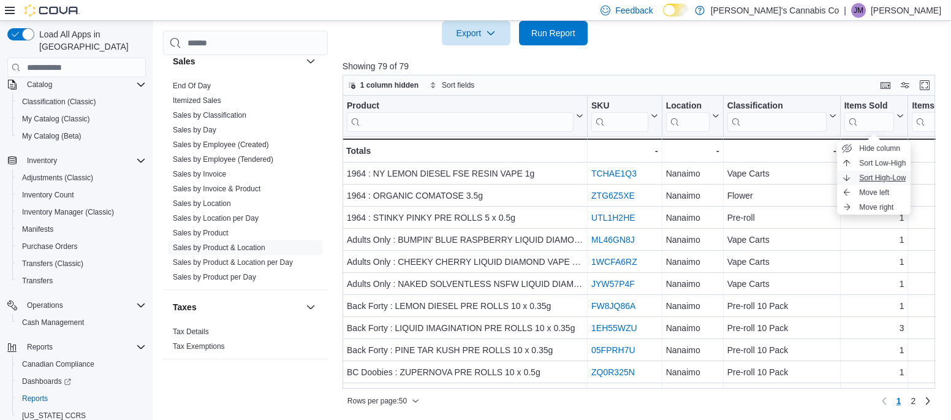
click at [866, 178] on span "Sort High-Low" at bounding box center [882, 178] width 47 height 10
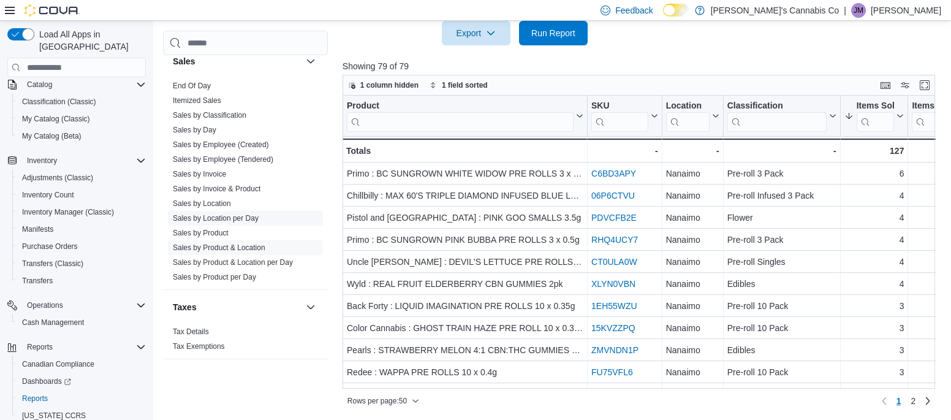
click at [204, 216] on link "Sales by Location per Day" at bounding box center [216, 218] width 86 height 9
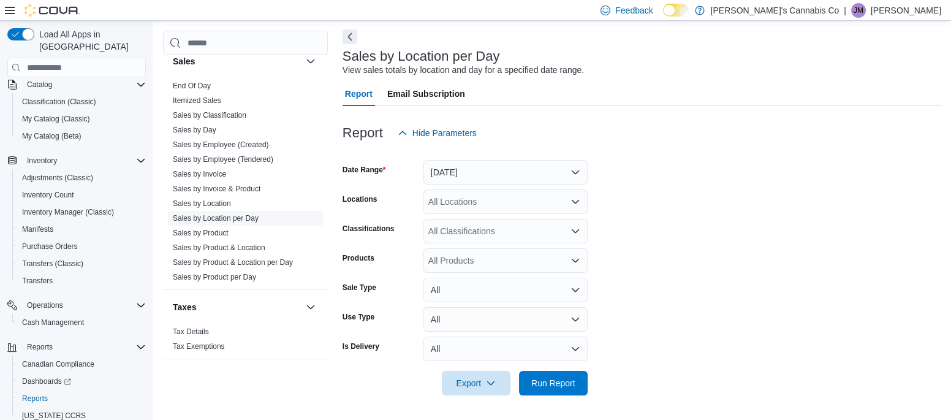
scroll to position [28, 0]
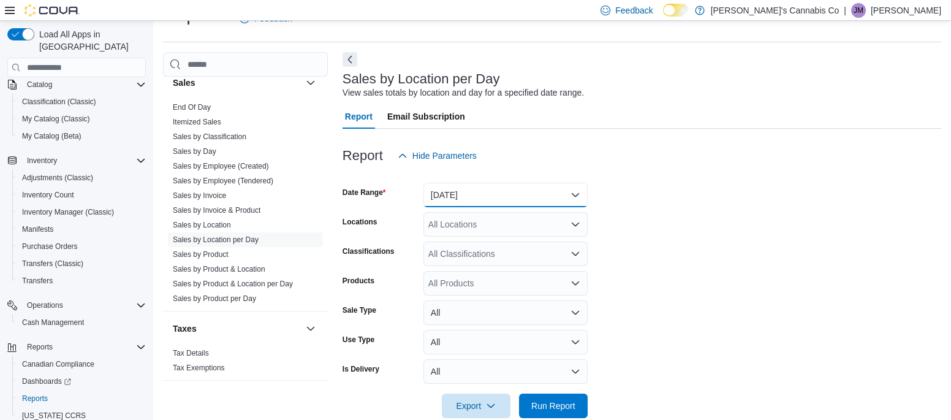
click at [443, 191] on button "Yesterday" at bounding box center [505, 195] width 164 height 25
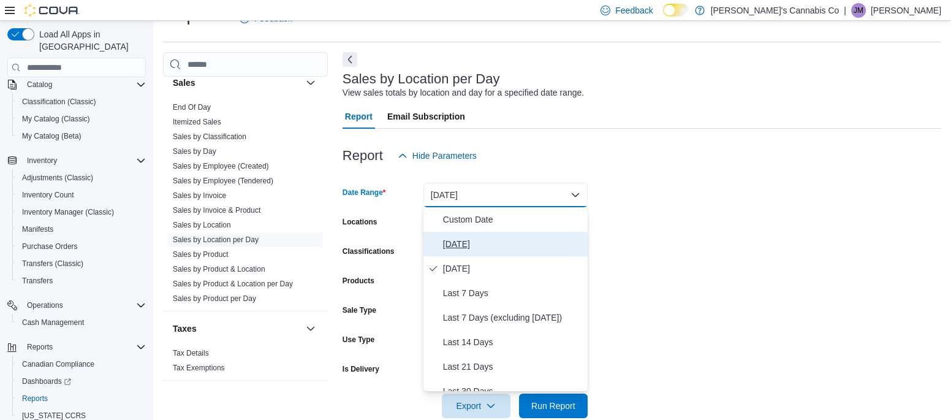
click at [452, 239] on span "Today" at bounding box center [513, 244] width 140 height 15
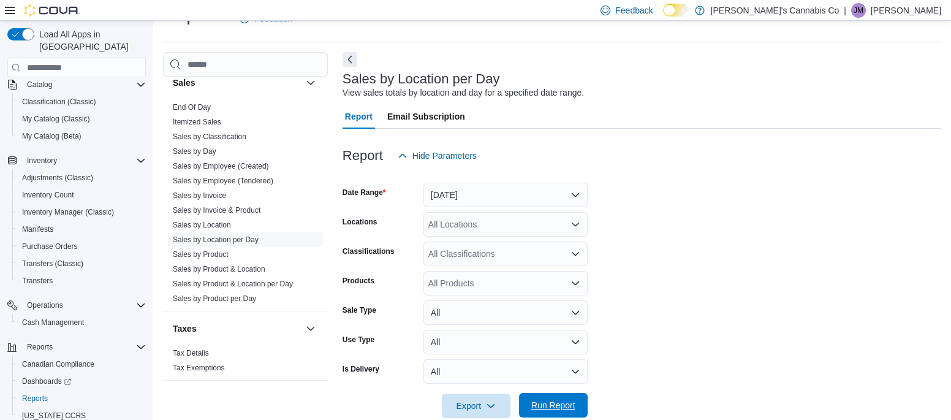
click at [546, 408] on span "Run Report" at bounding box center [553, 405] width 44 height 12
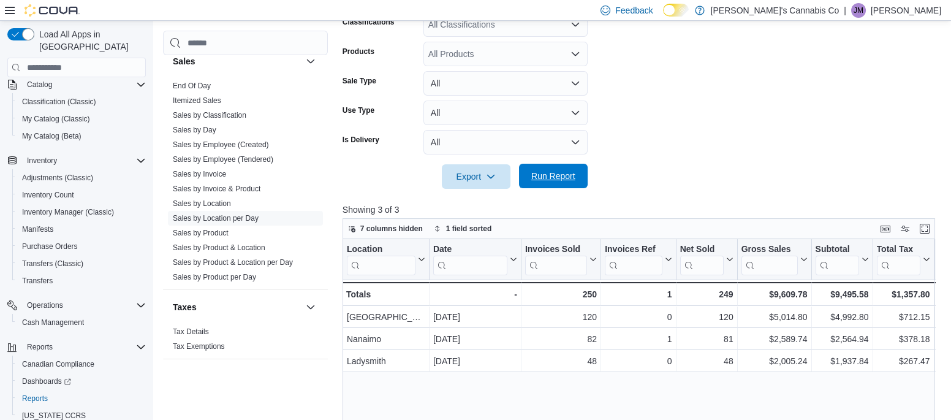
scroll to position [258, 0]
